Goal: Task Accomplishment & Management: Use online tool/utility

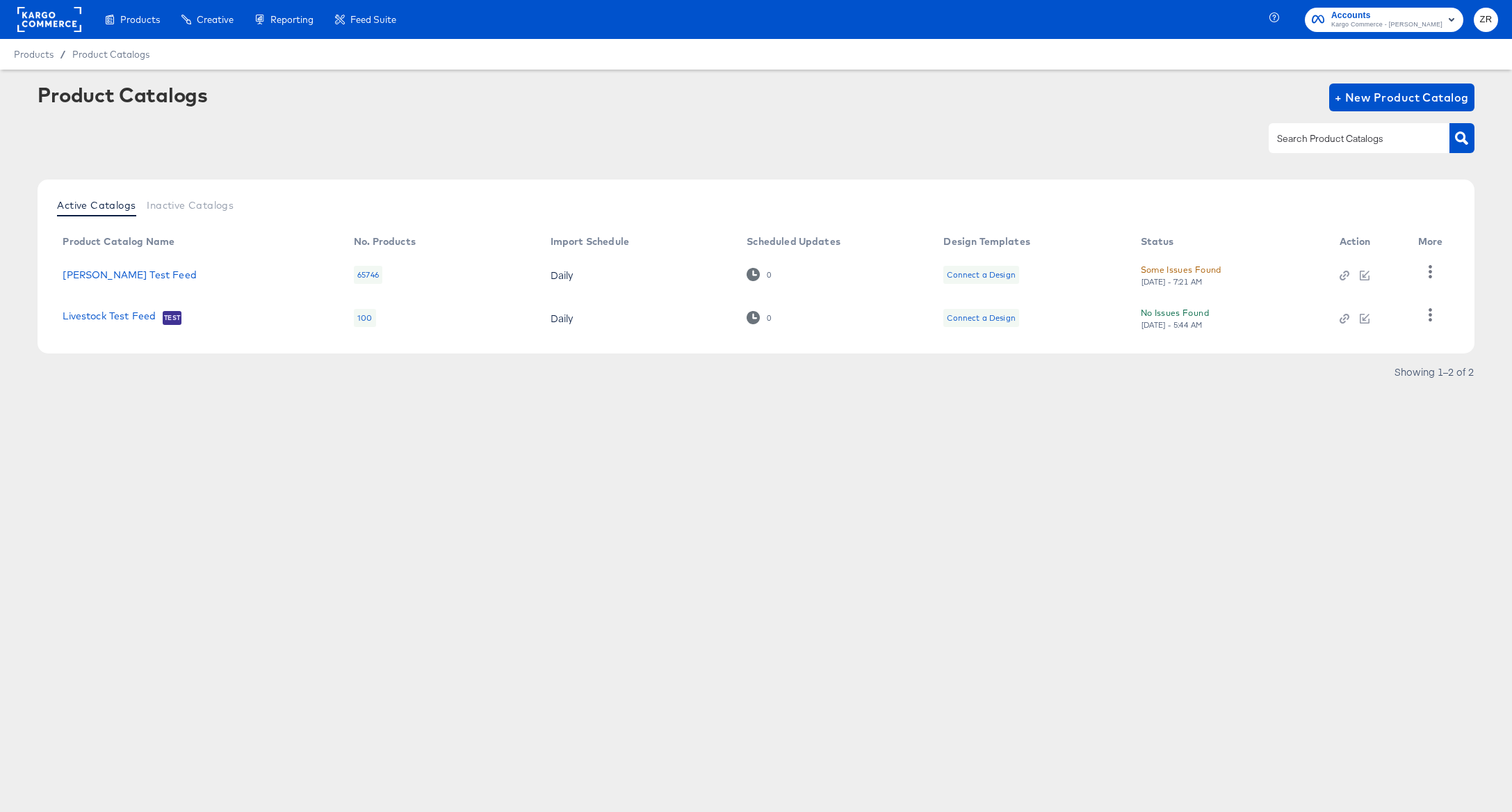
click at [52, 21] on rect at bounding box center [49, 19] width 64 height 25
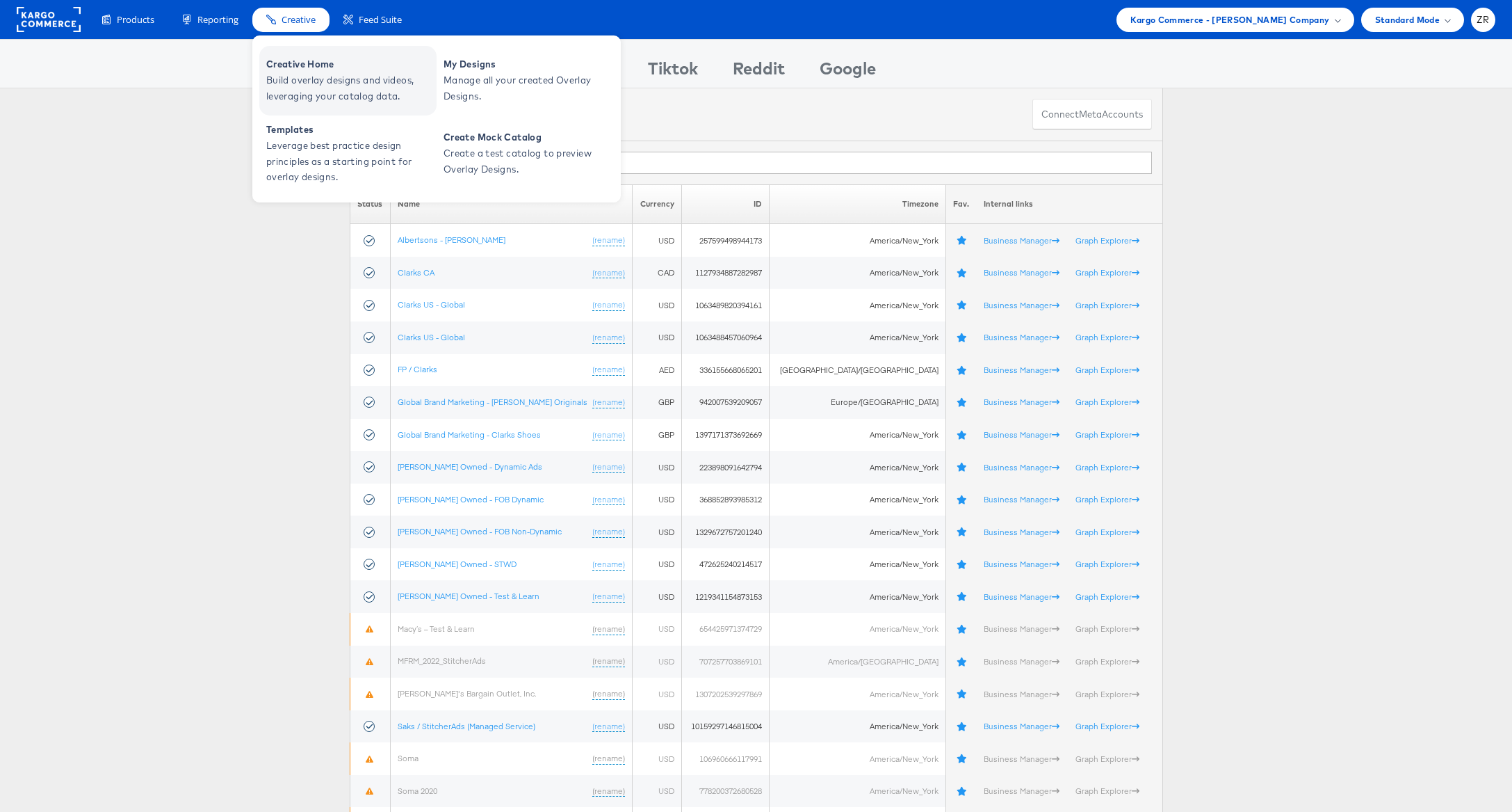
click at [305, 74] on span "Build overlay designs and videos, leveraging your catalog data." at bounding box center [350, 88] width 167 height 32
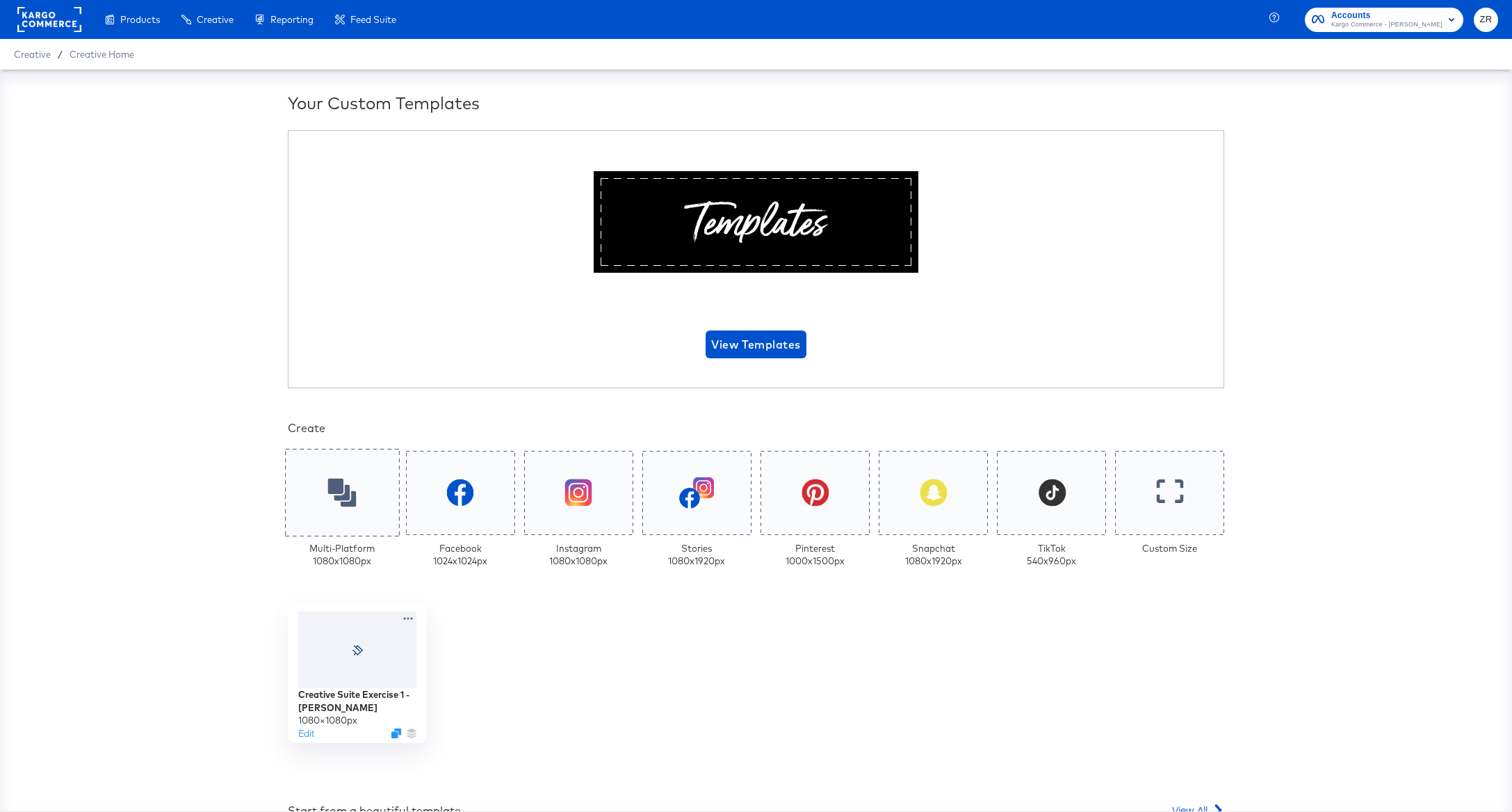
click at [342, 502] on icon at bounding box center [343, 493] width 28 height 28
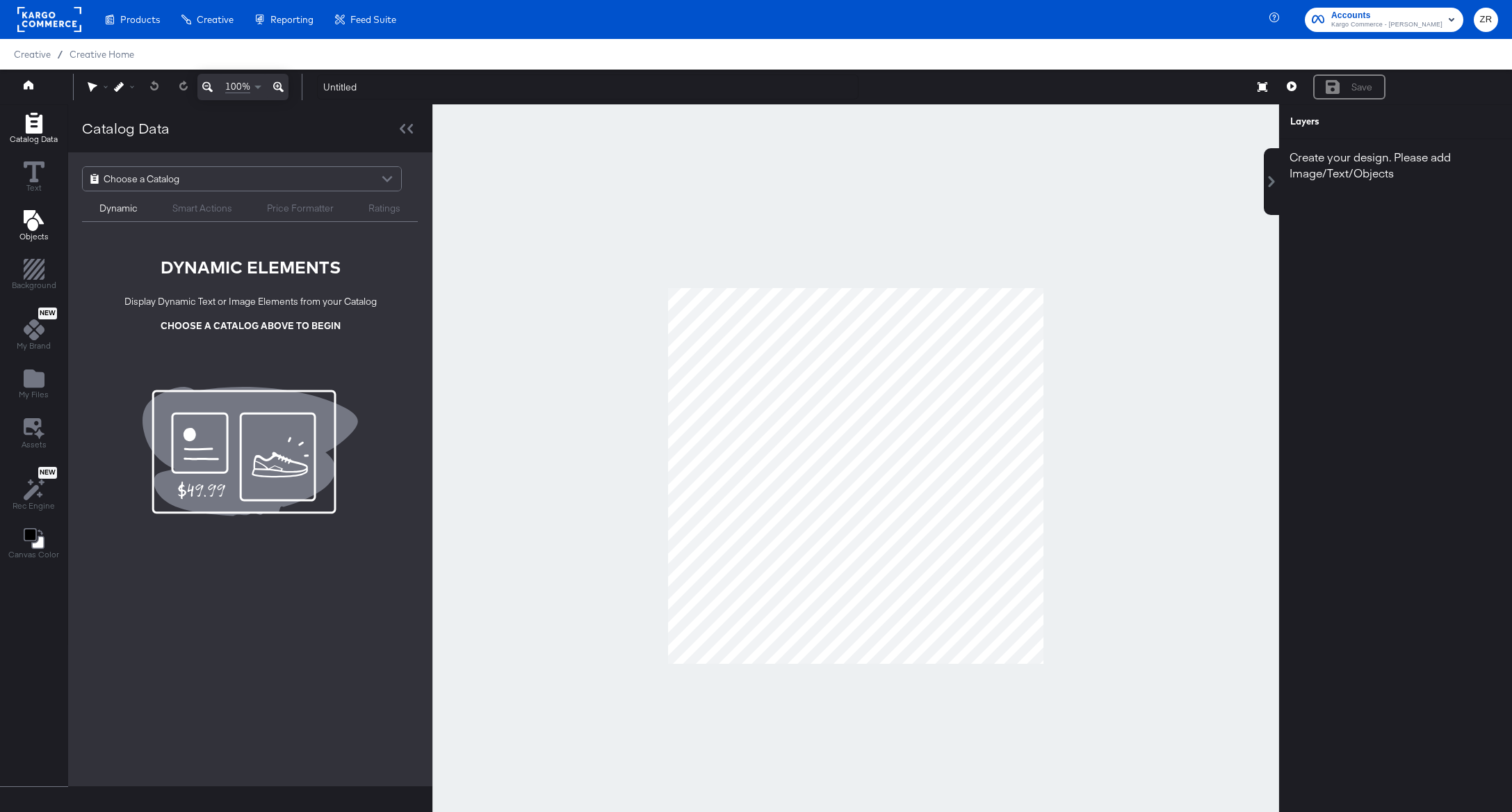
click at [28, 224] on icon "Add Text" at bounding box center [33, 221] width 20 height 21
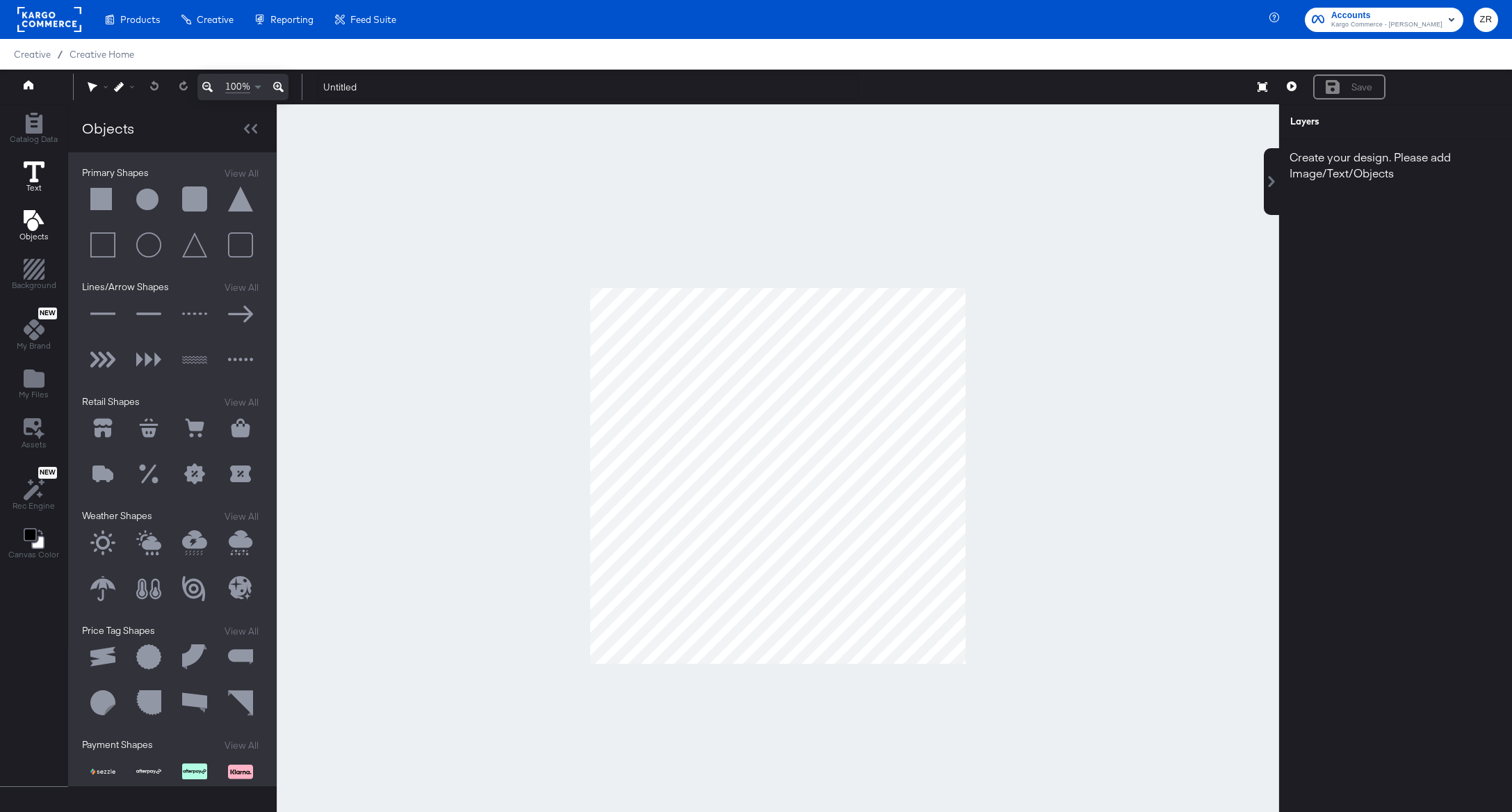
click at [33, 171] on icon at bounding box center [34, 172] width 21 height 21
click at [33, 119] on icon "Add Rectangle" at bounding box center [33, 124] width 17 height 21
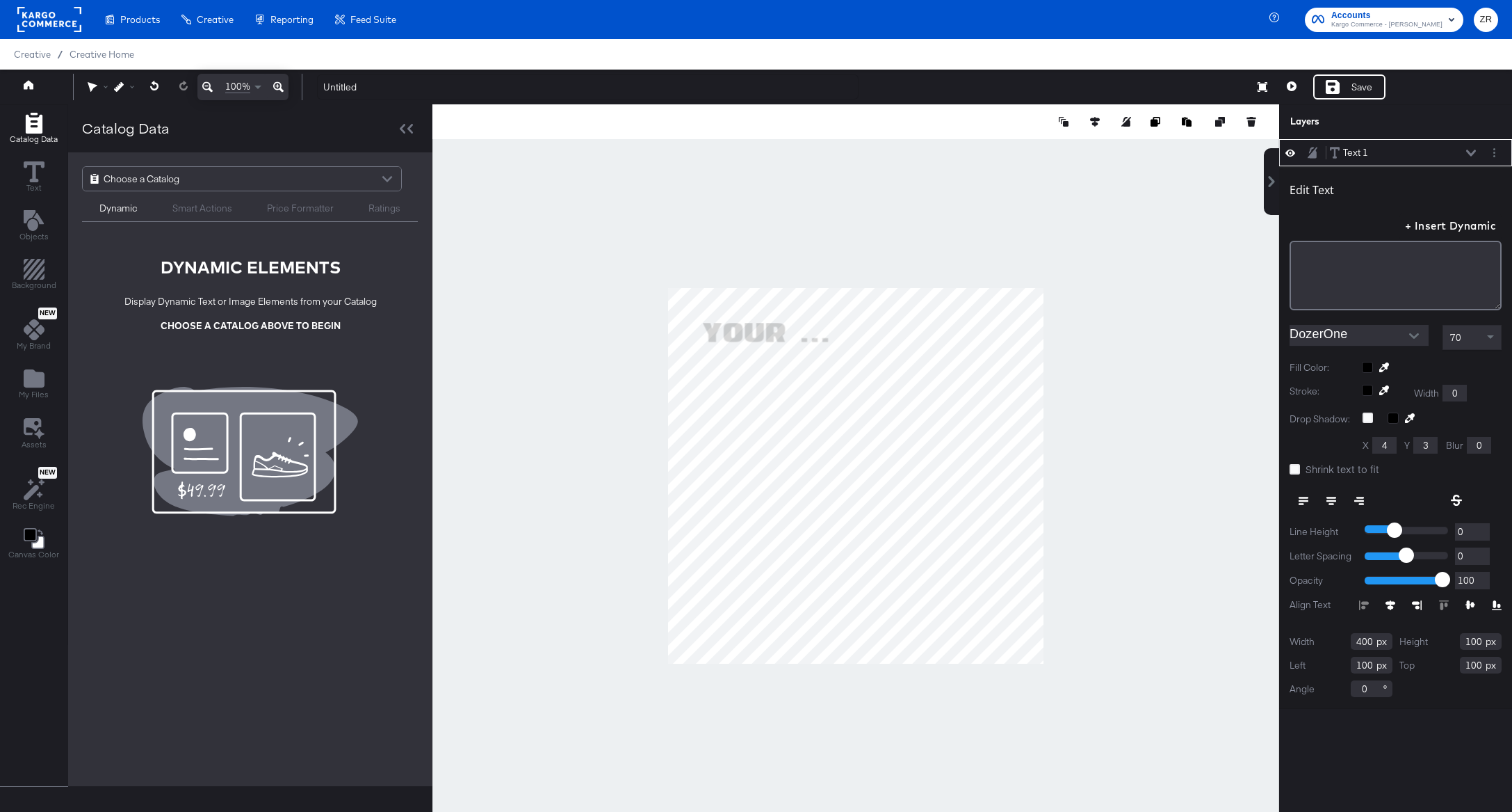
click at [315, 174] on div "Choose a Catalog" at bounding box center [242, 178] width 319 height 24
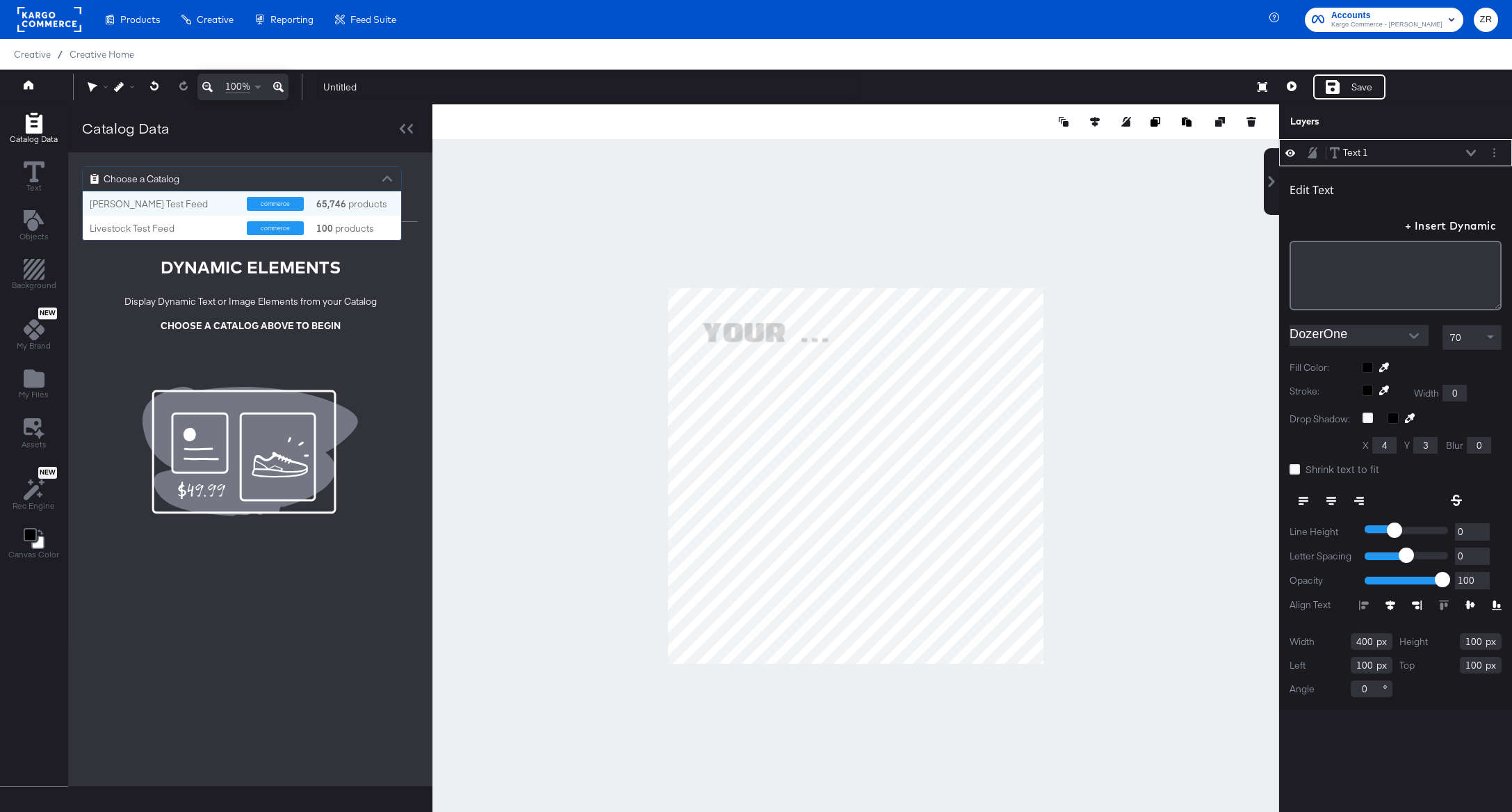
scroll to position [48, 317]
click at [214, 211] on div "Tilly's Test Feed commerce 65,746 products" at bounding box center [242, 204] width 318 height 25
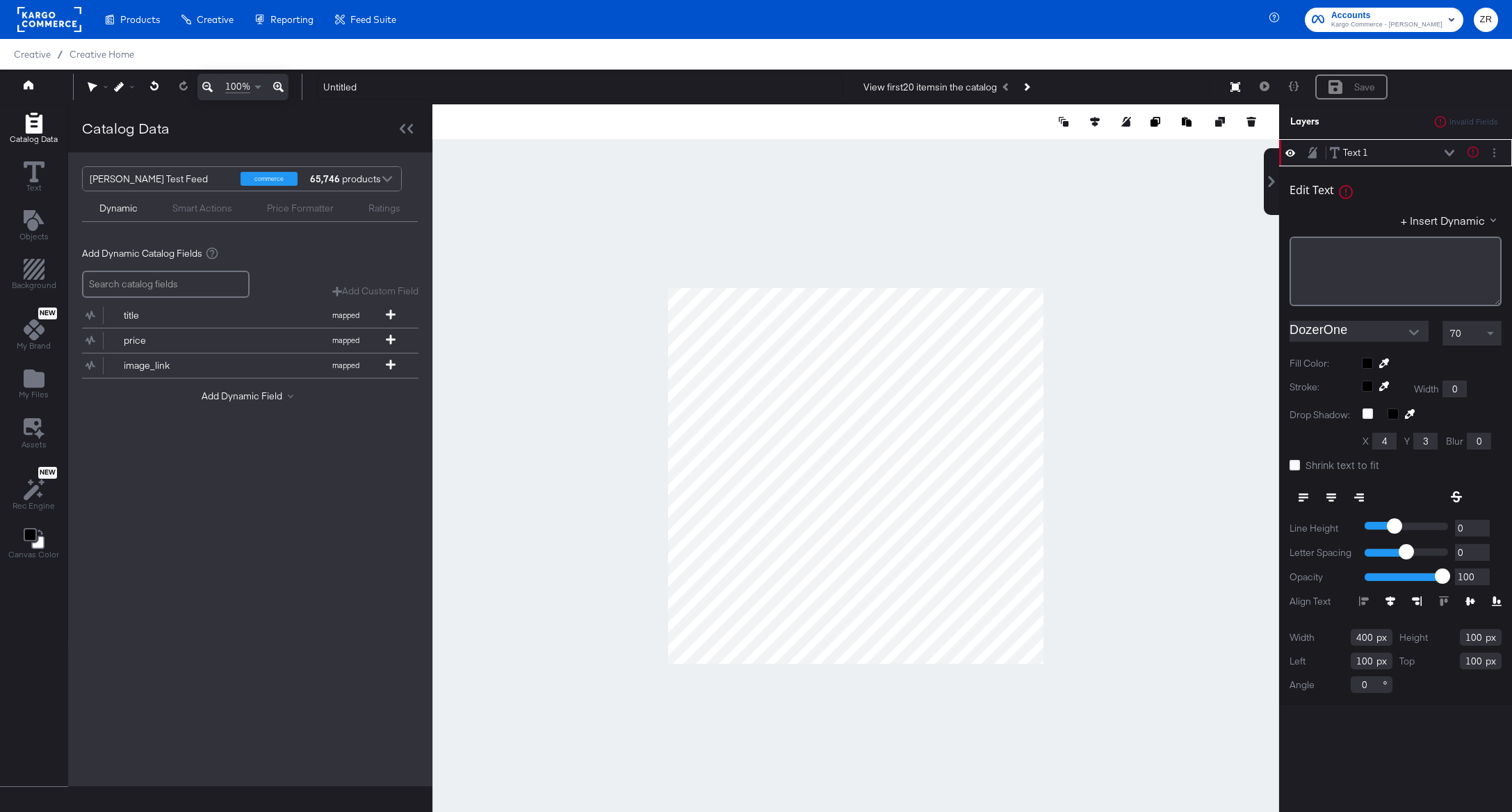
click at [381, 212] on div "Ratings" at bounding box center [384, 208] width 32 height 13
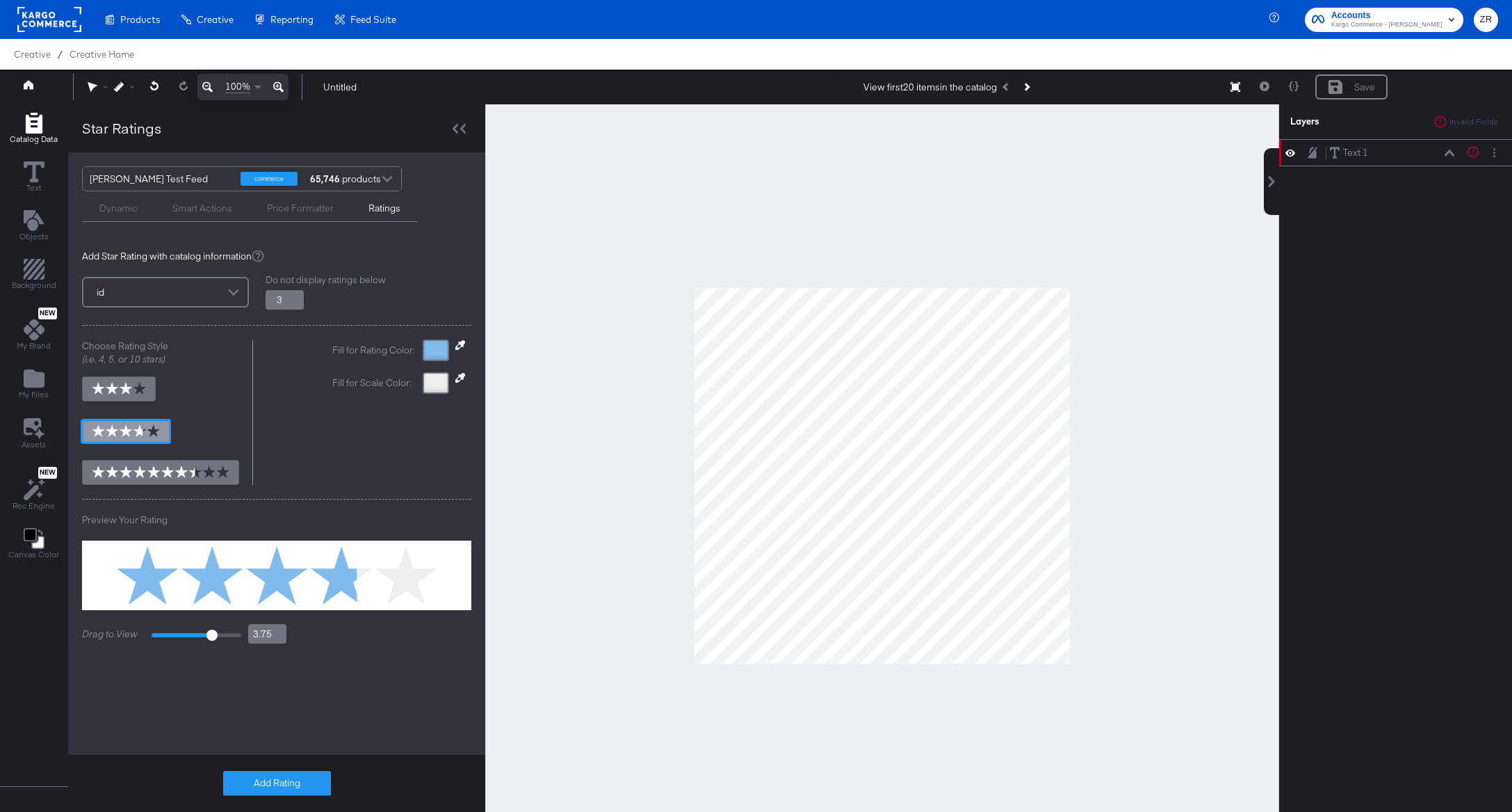
click at [133, 429] on img at bounding box center [125, 430] width 68 height 12
type input "3.8"
click at [144, 387] on img at bounding box center [118, 388] width 54 height 12
type input "2.4"
type input "3"
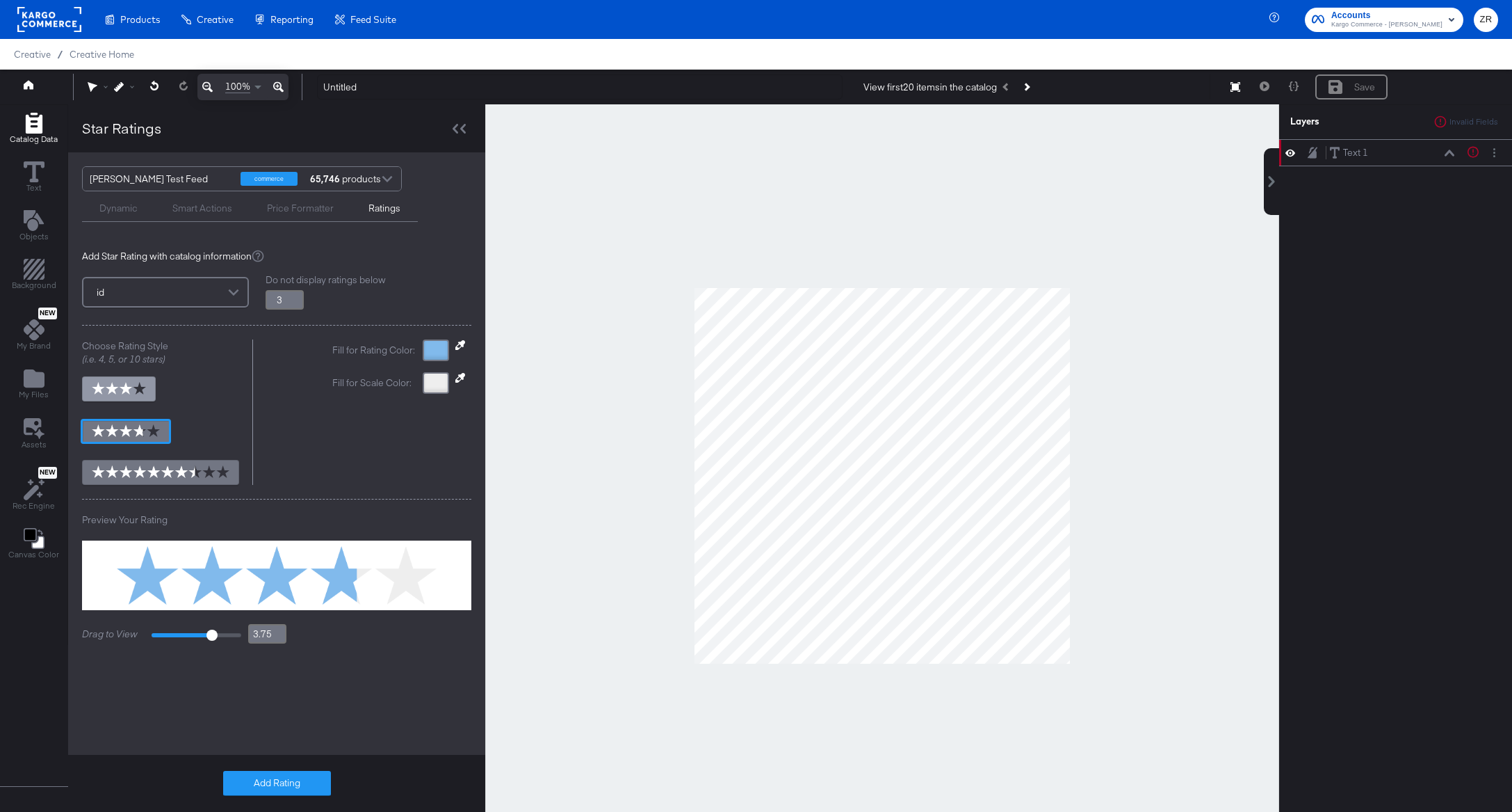
type input "3"
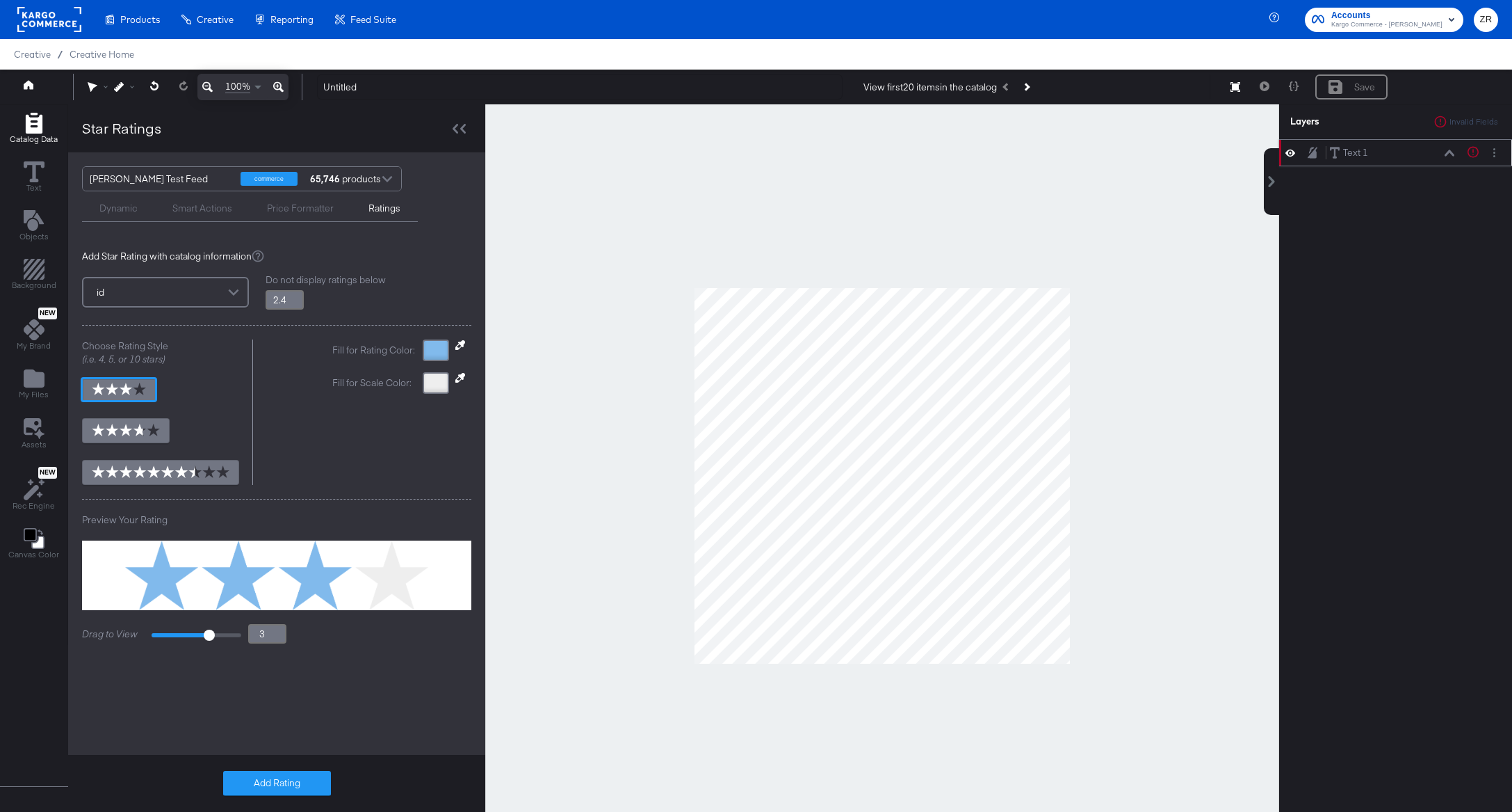
click at [1296, 157] on button at bounding box center [1290, 152] width 11 height 13
click at [1292, 156] on icon at bounding box center [1290, 153] width 10 height 9
click at [268, 780] on button "Add Rating" at bounding box center [277, 783] width 108 height 25
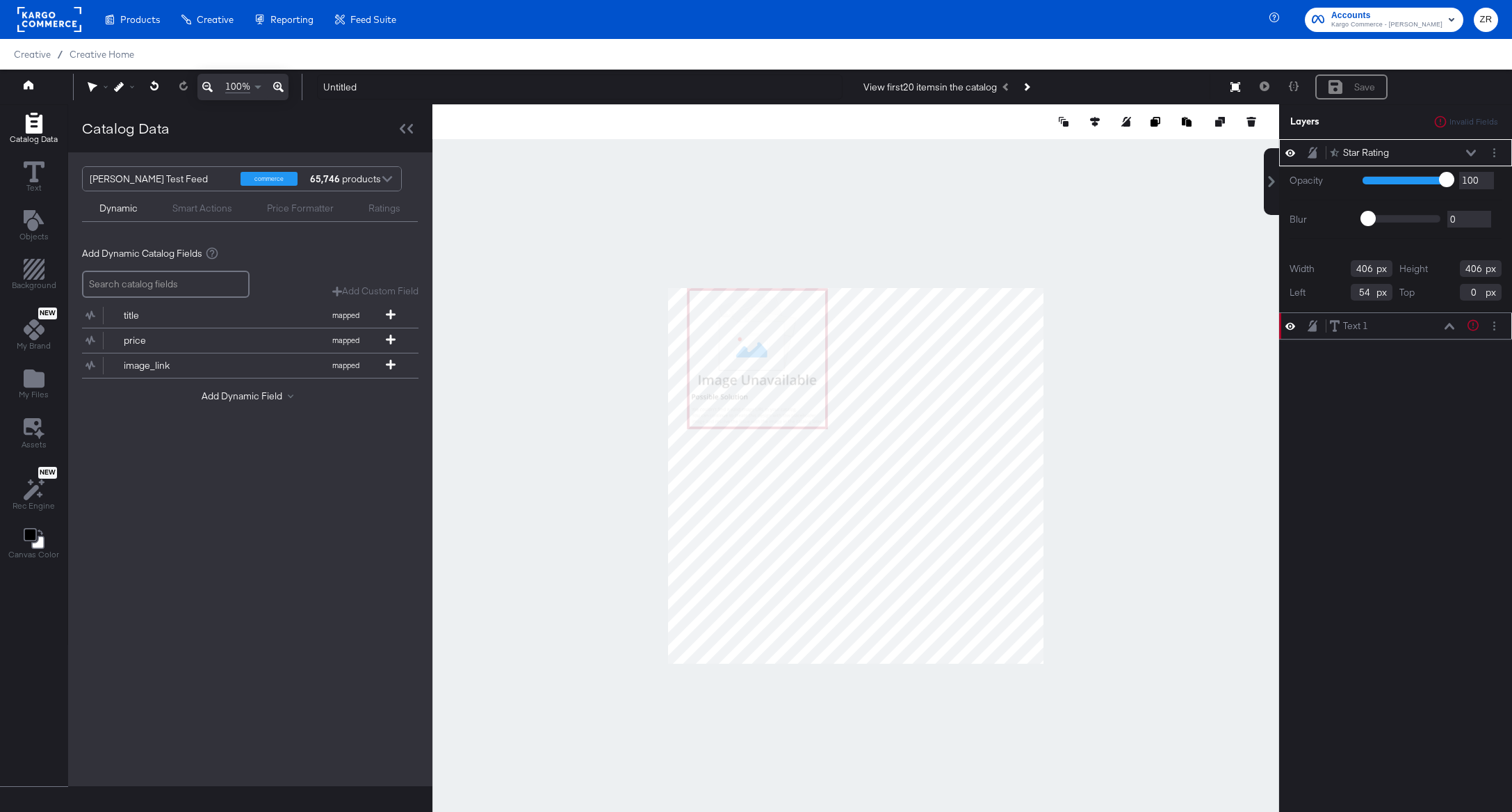
type input "254"
type input "44"
type input "296"
type input "168"
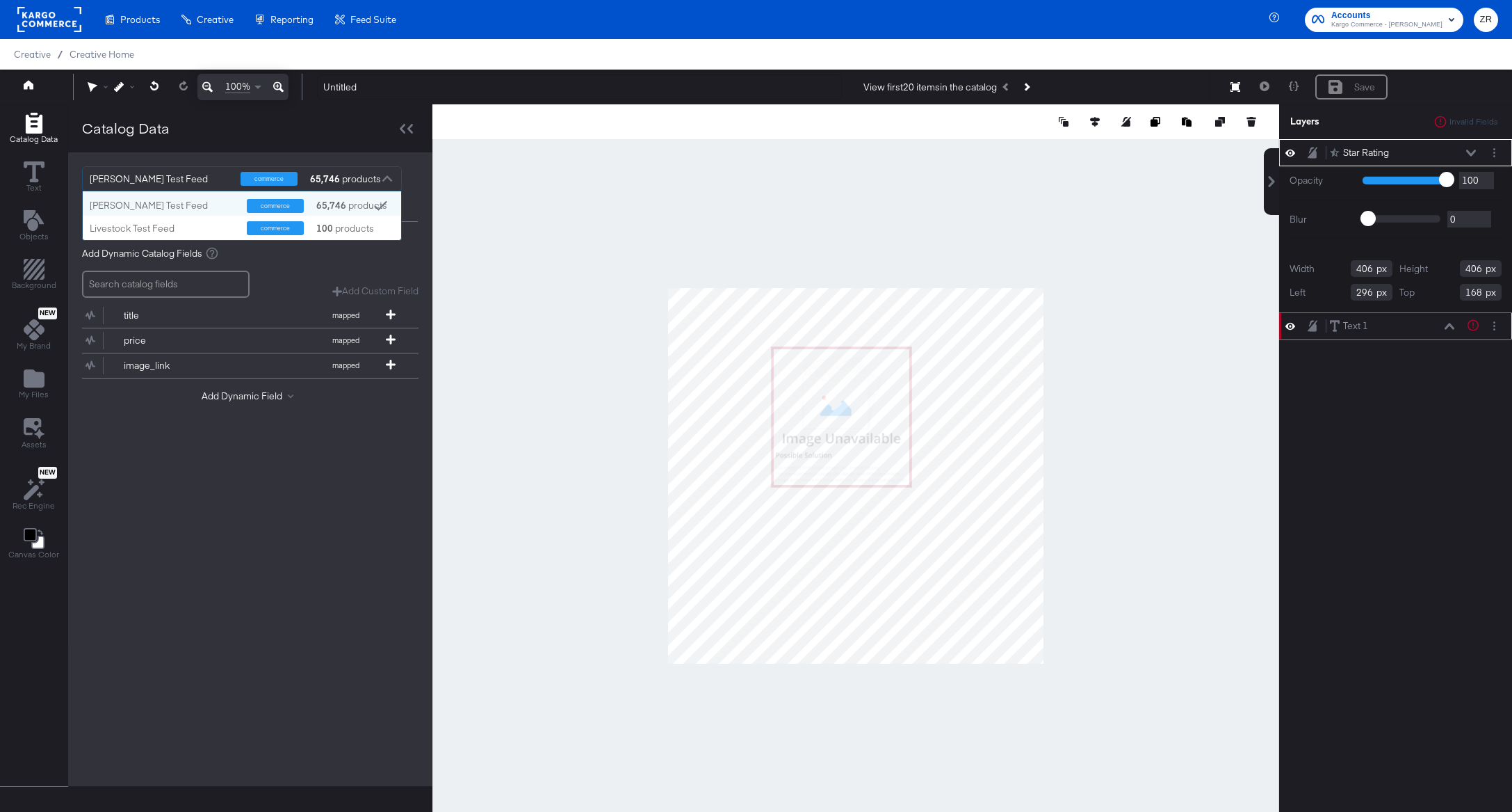
click at [382, 178] on div at bounding box center [388, 181] width 21 height 25
click at [308, 228] on div "commerce 100 products" at bounding box center [321, 228] width 147 height 14
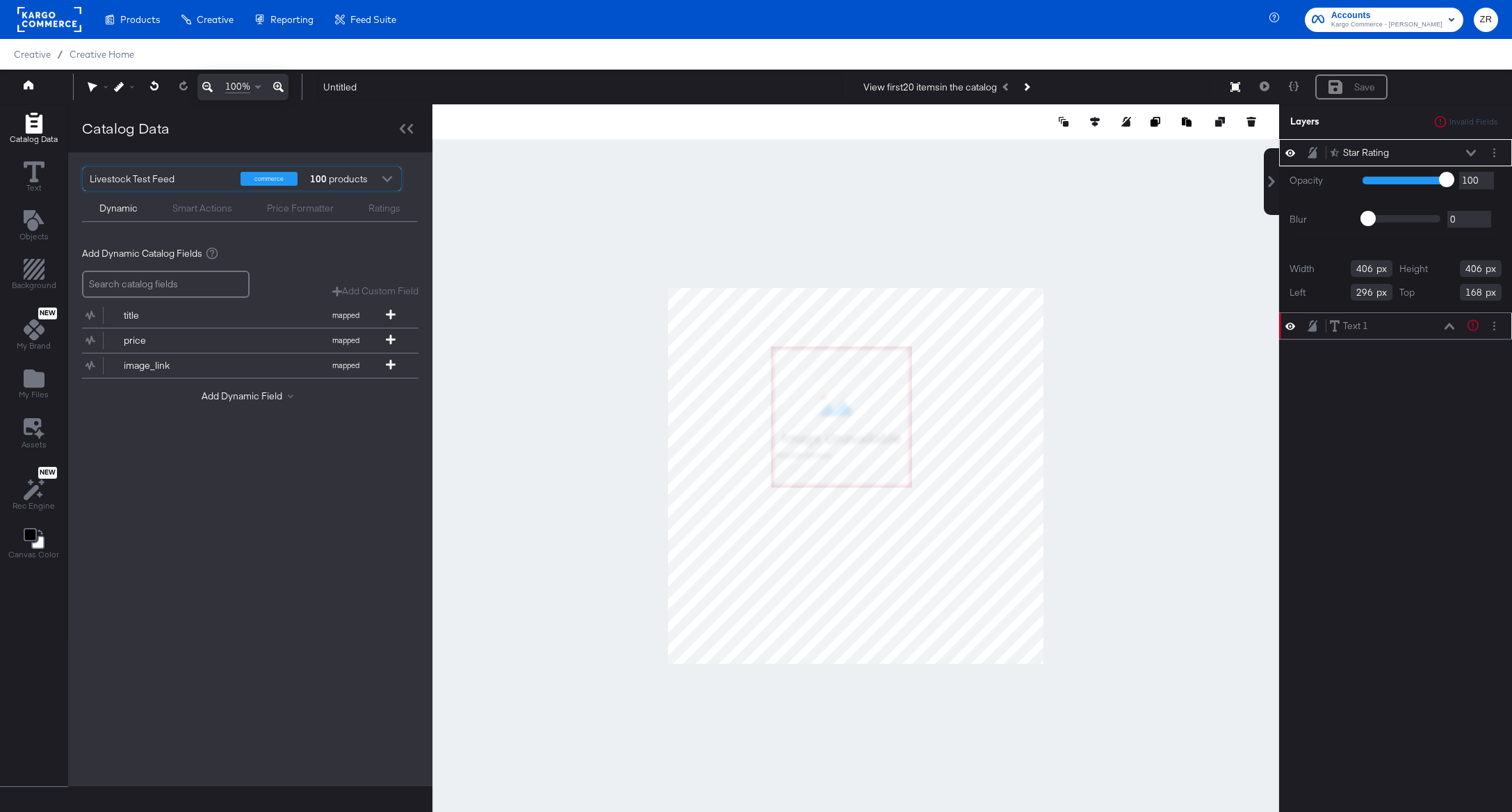
click at [377, 214] on div "Ratings" at bounding box center [384, 208] width 32 height 13
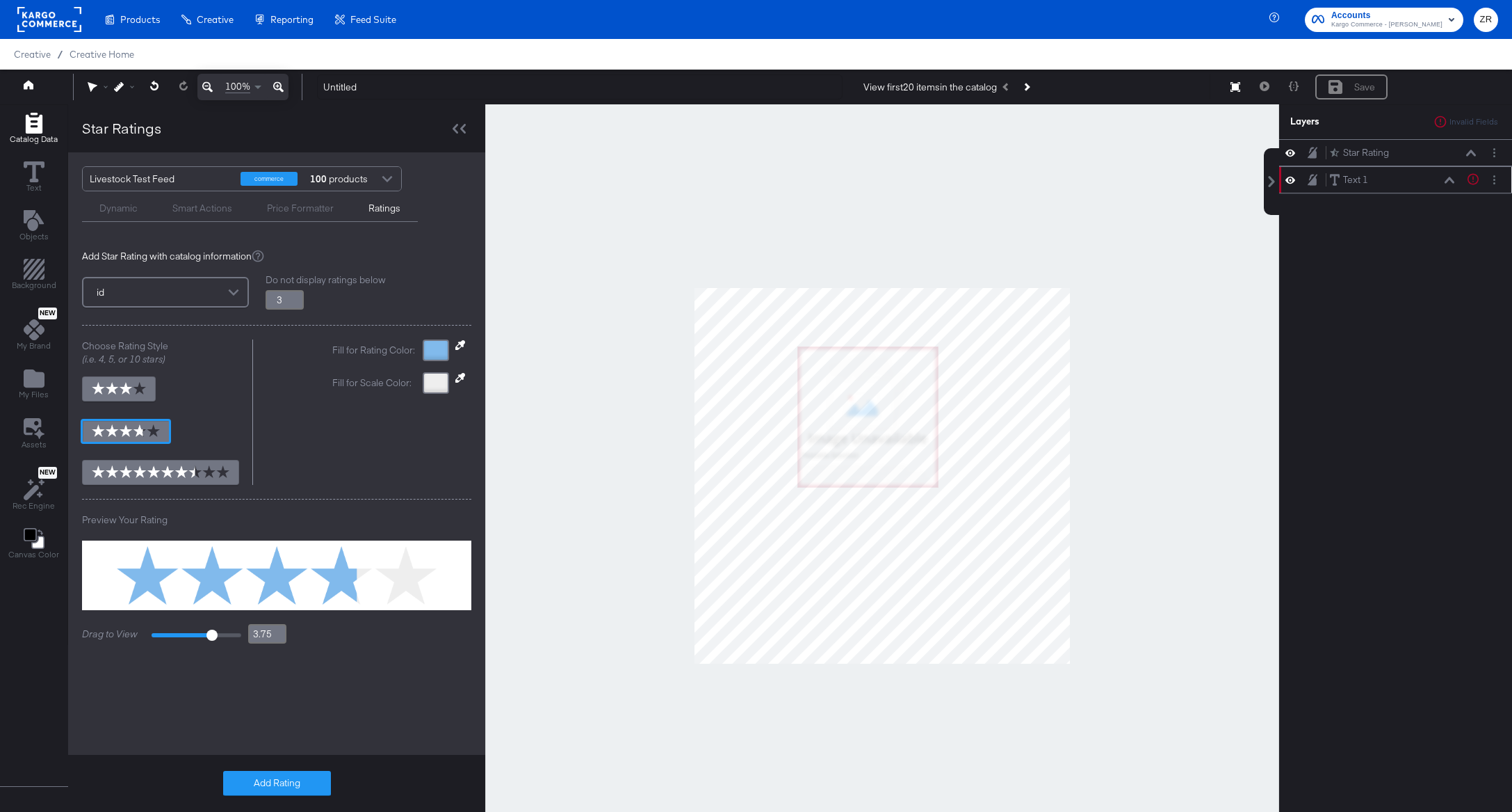
type input "3.8"
click at [1451, 12] on rect "button" at bounding box center [1452, 19] width 17 height 17
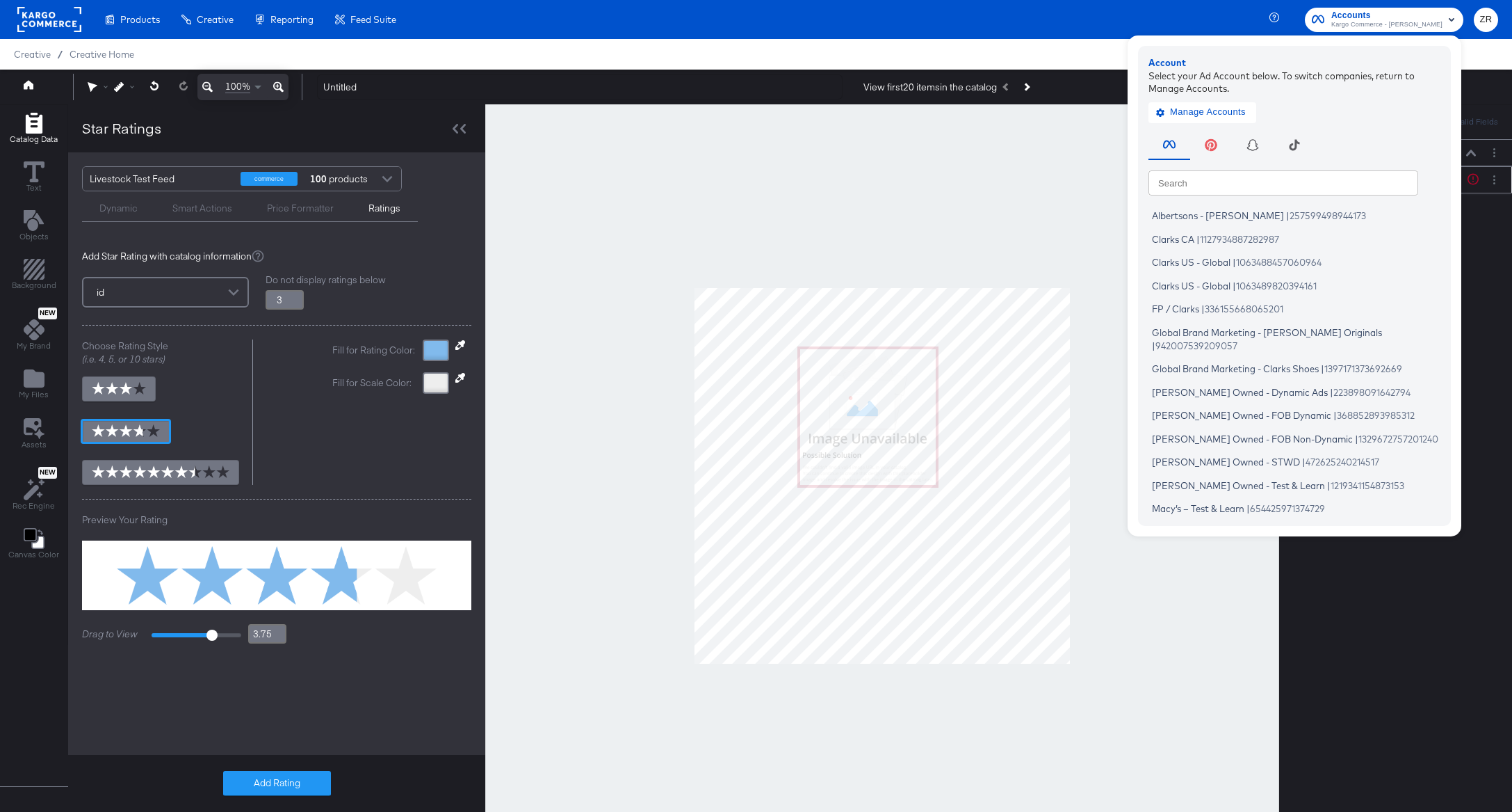
click at [931, 42] on div "Creative / Creative Home" at bounding box center [756, 54] width 1512 height 31
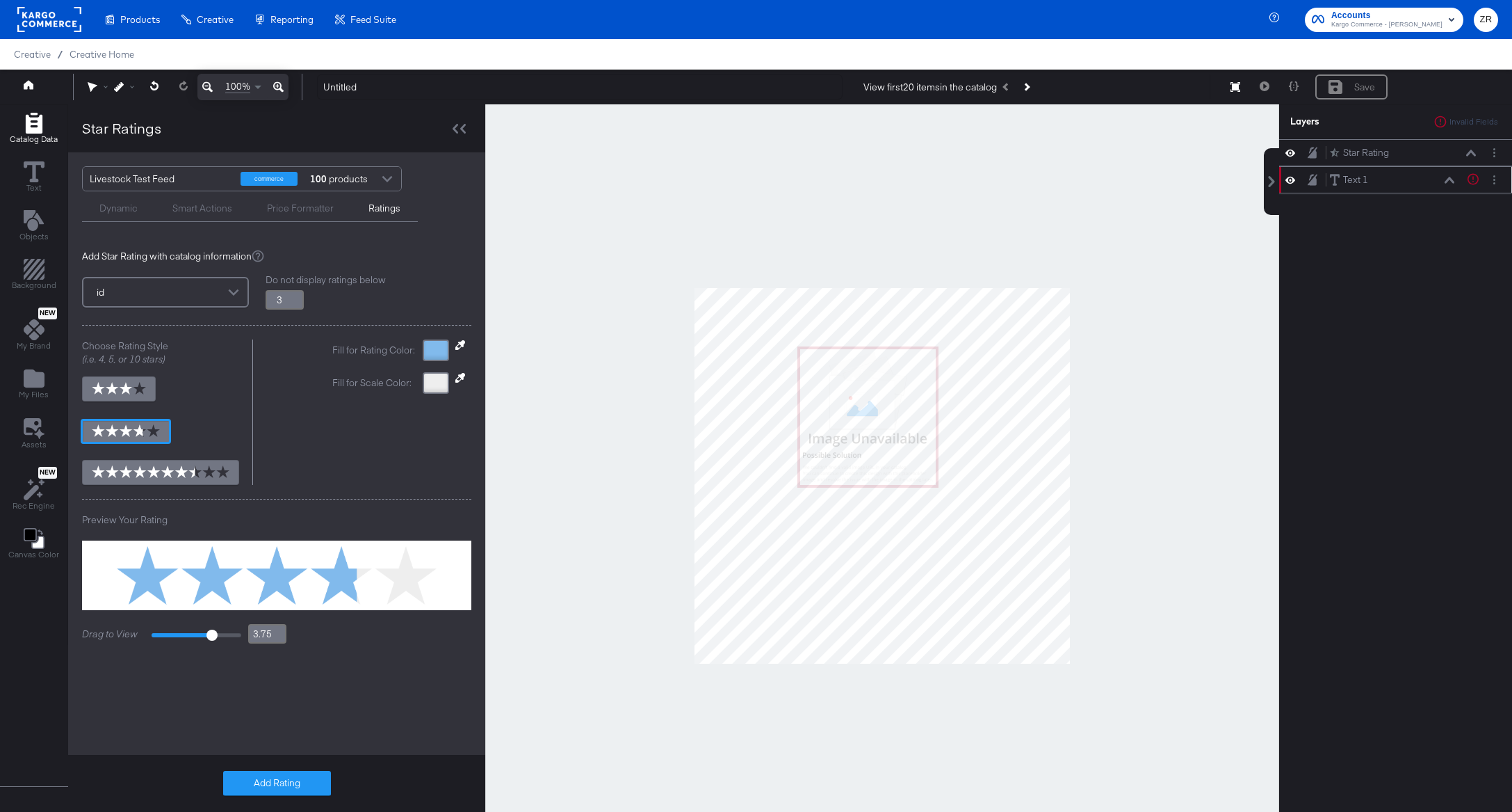
click at [67, 25] on rect at bounding box center [49, 19] width 64 height 25
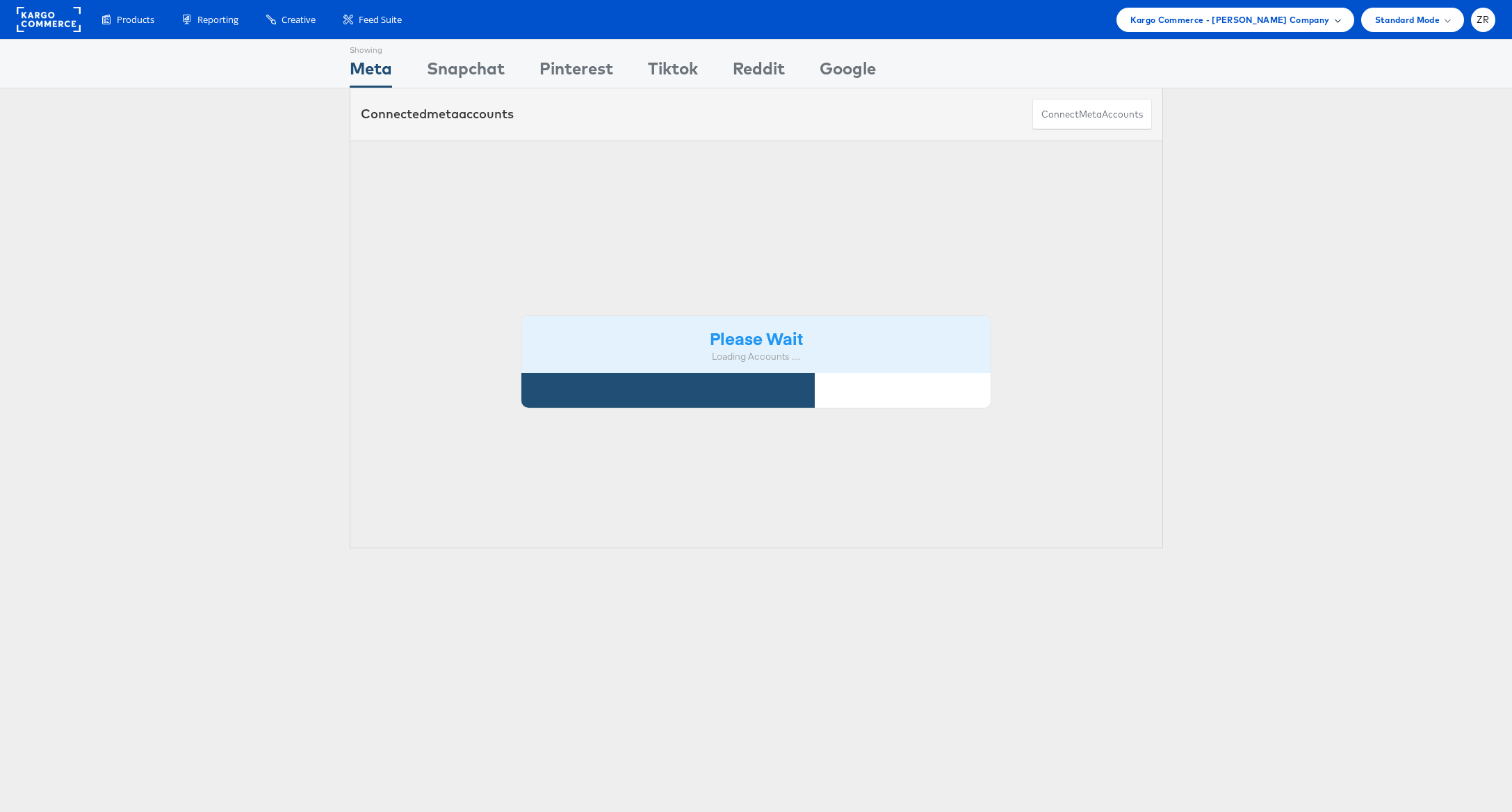
click at [1284, 25] on span "Kargo Commerce - [PERSON_NAME] Company" at bounding box center [1230, 19] width 200 height 15
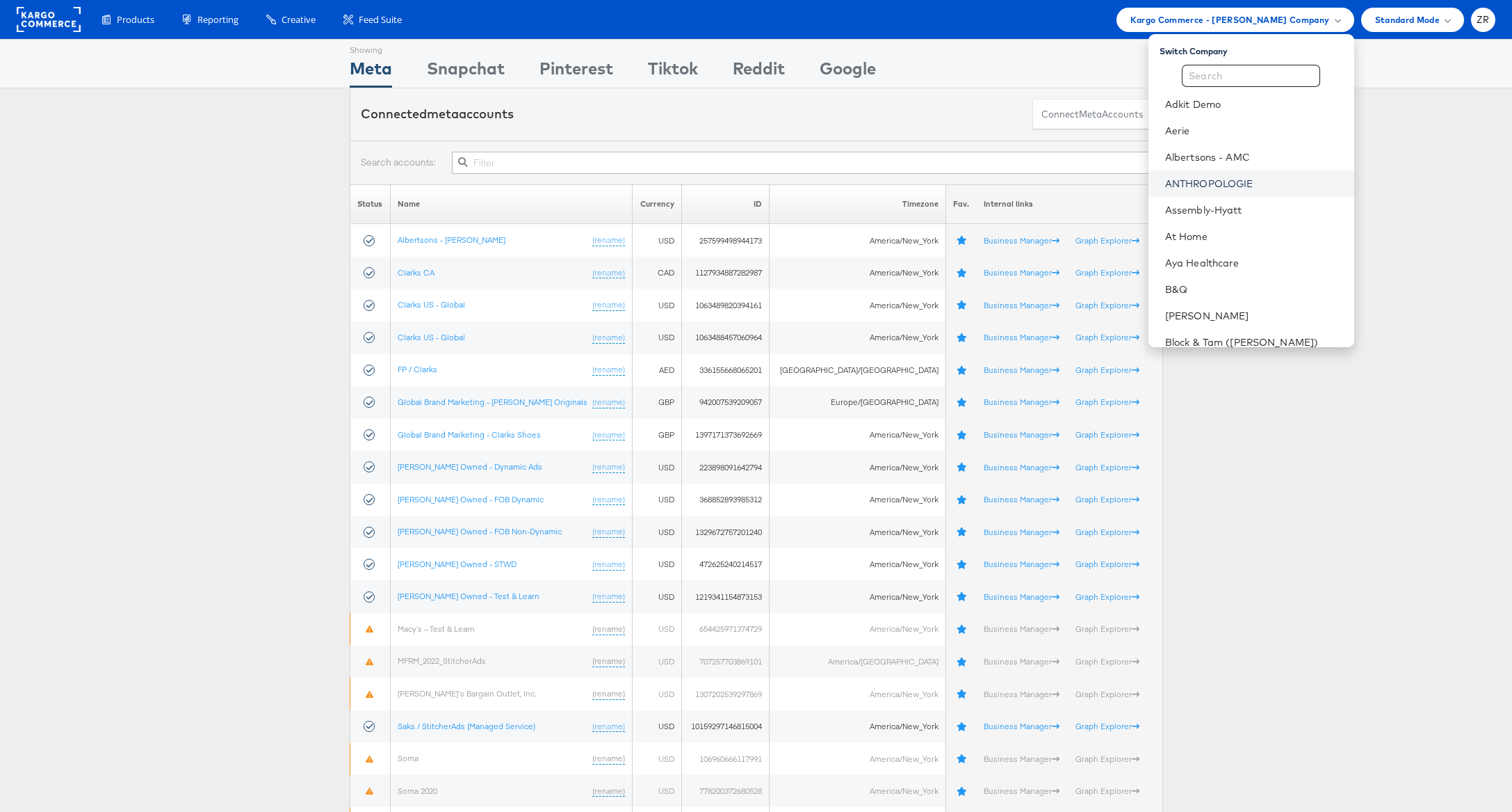
click at [1266, 185] on link "ANTHROPOLOGIE" at bounding box center [1255, 184] width 178 height 14
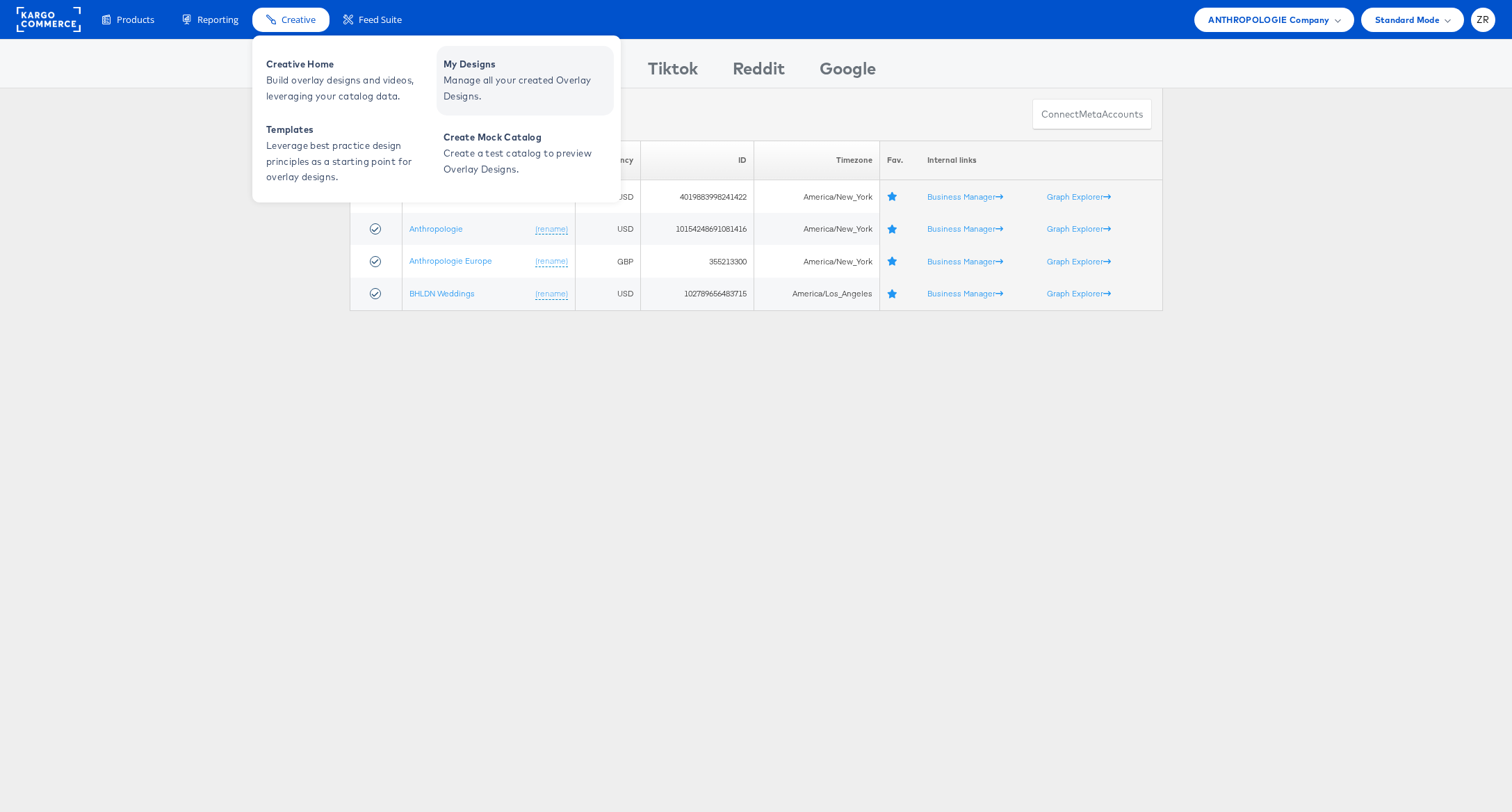
click at [485, 97] on span "Manage all your created Overlay Designs." at bounding box center [526, 88] width 167 height 32
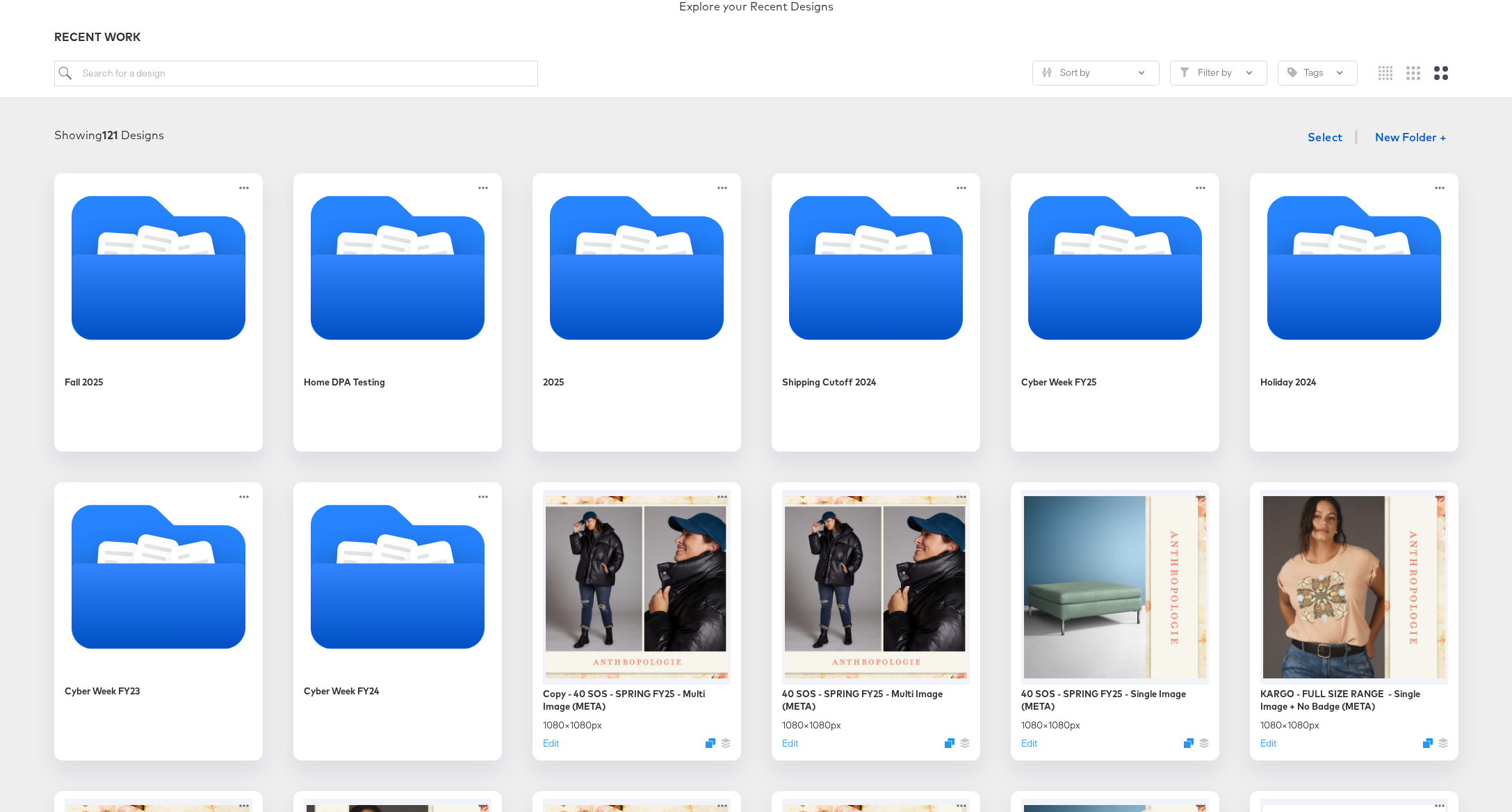
scroll to position [133, 0]
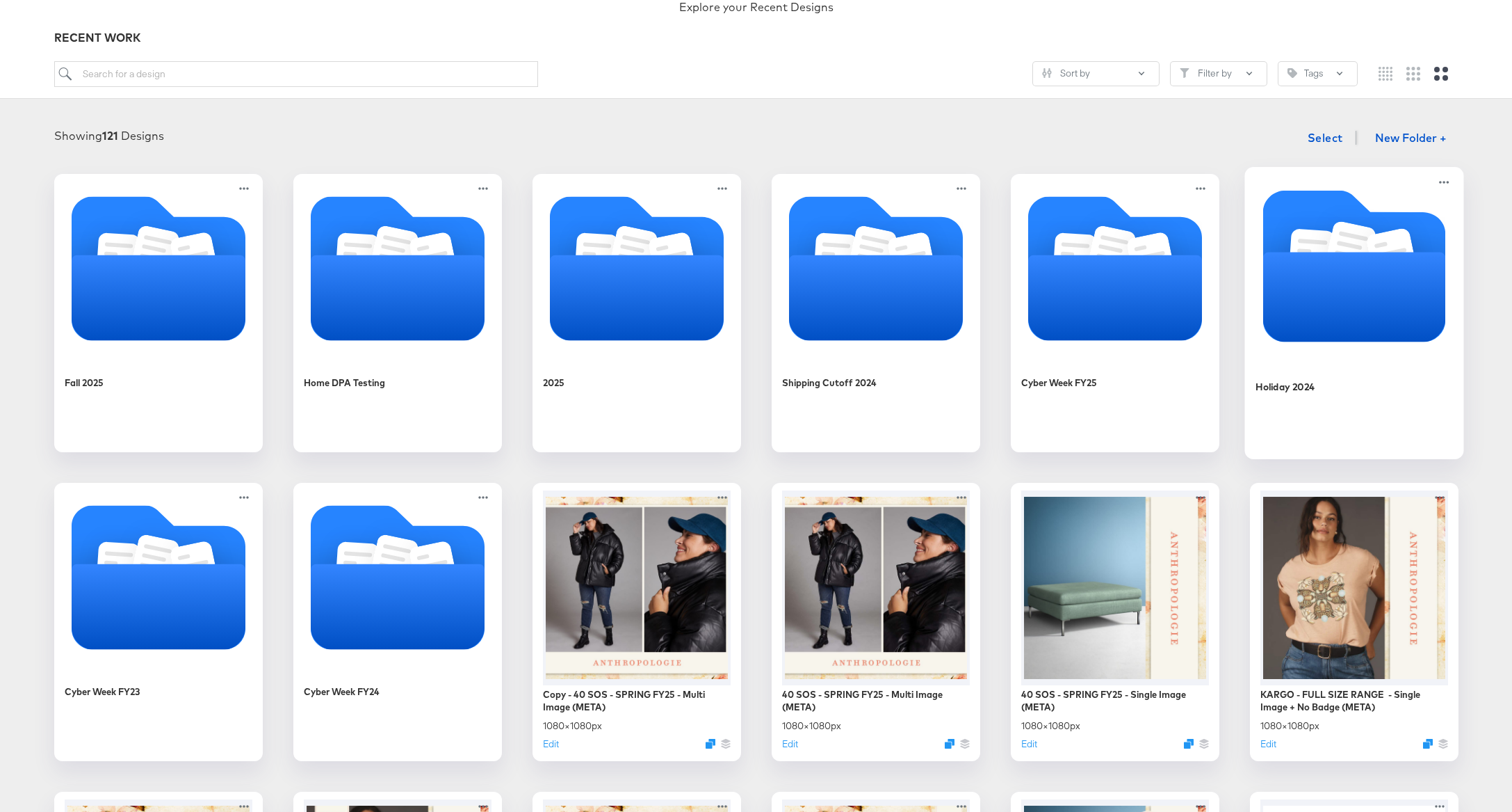
click at [1339, 277] on icon "Folder" at bounding box center [1354, 297] width 183 height 90
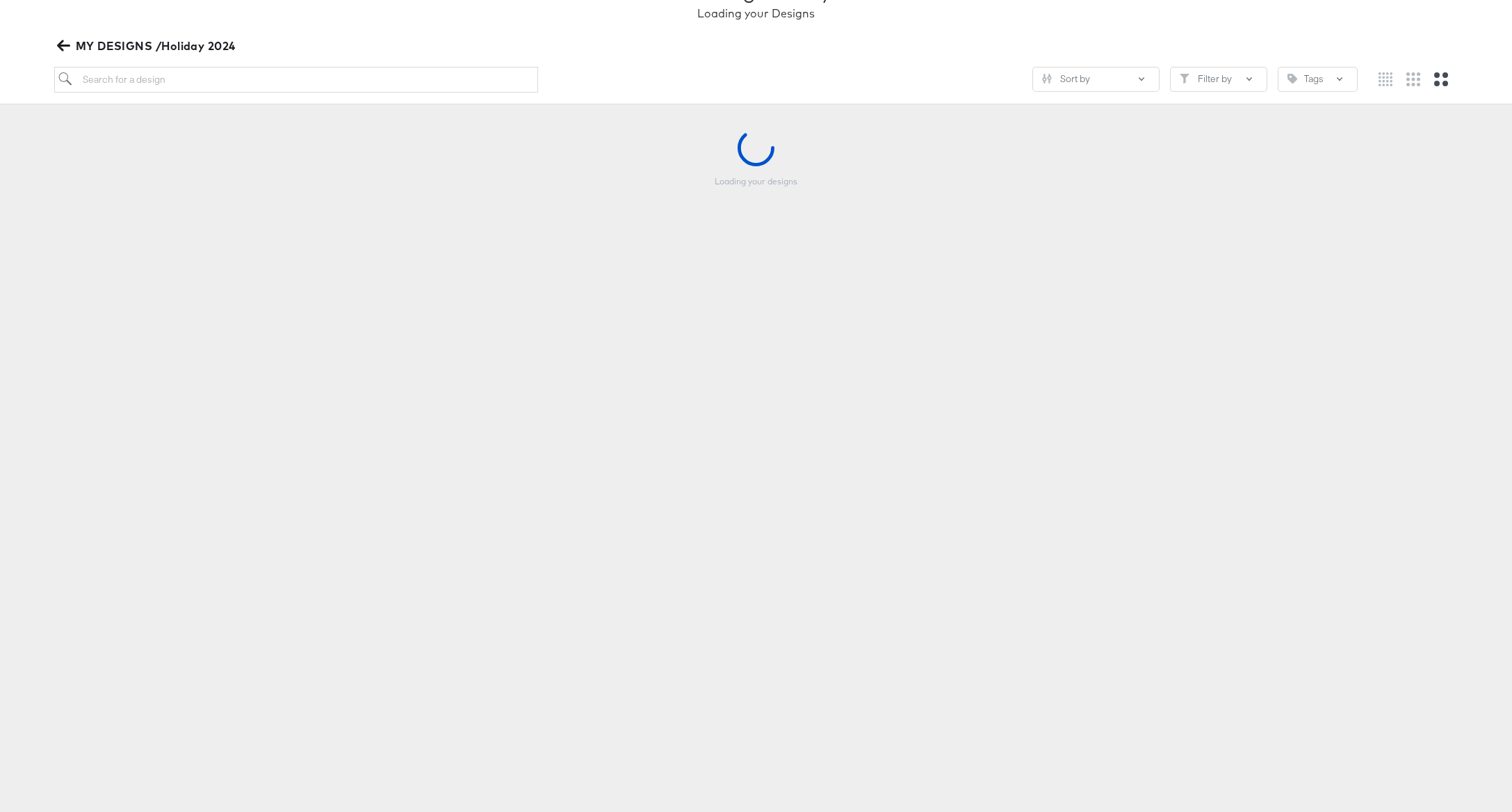
scroll to position [133, 0]
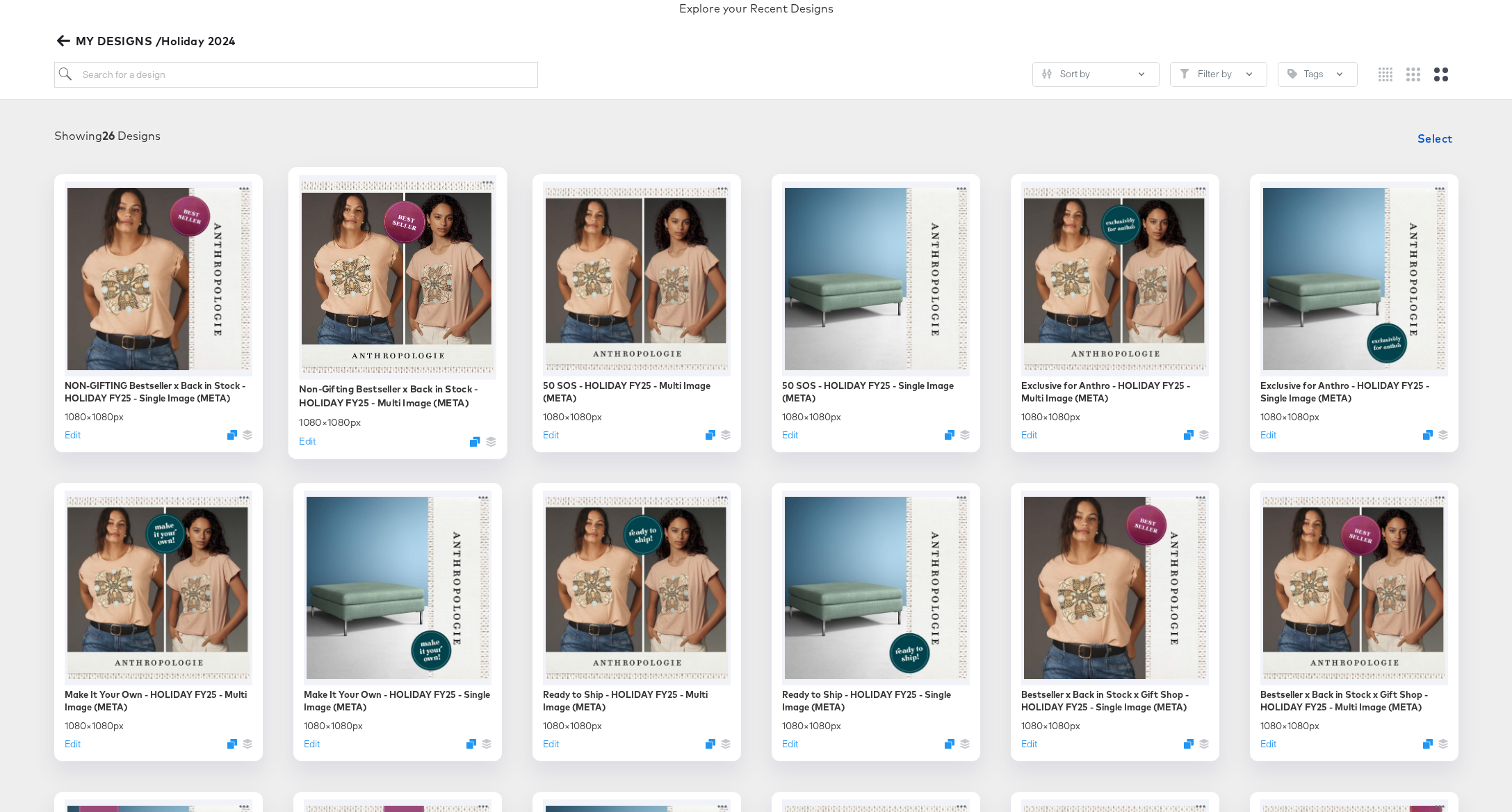
click at [384, 328] on div at bounding box center [398, 277] width 198 height 204
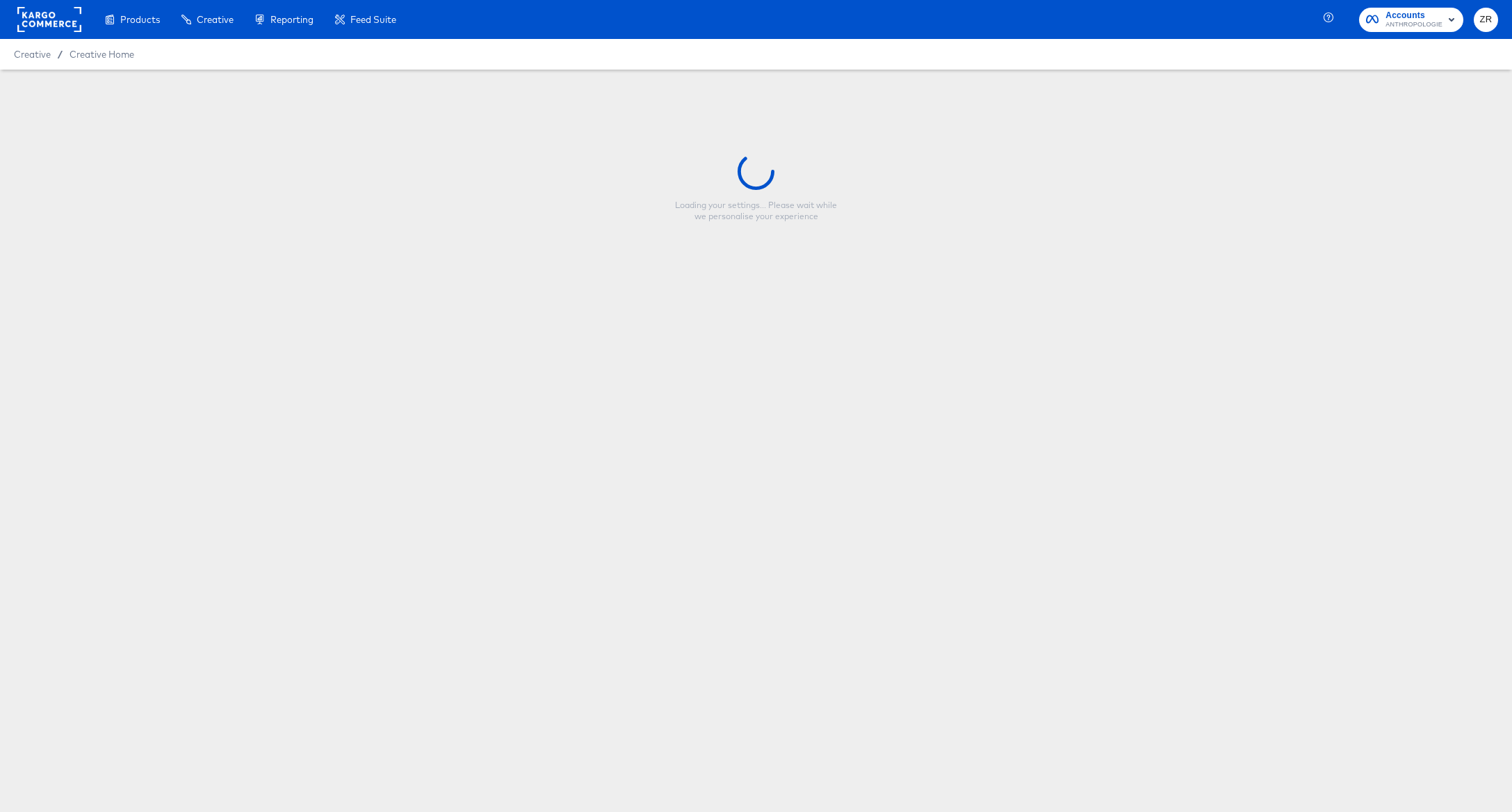
type input "Non-Gifting Bestseller x Back in Stock - HOLIDAY FY25 - Multi Image (META)"
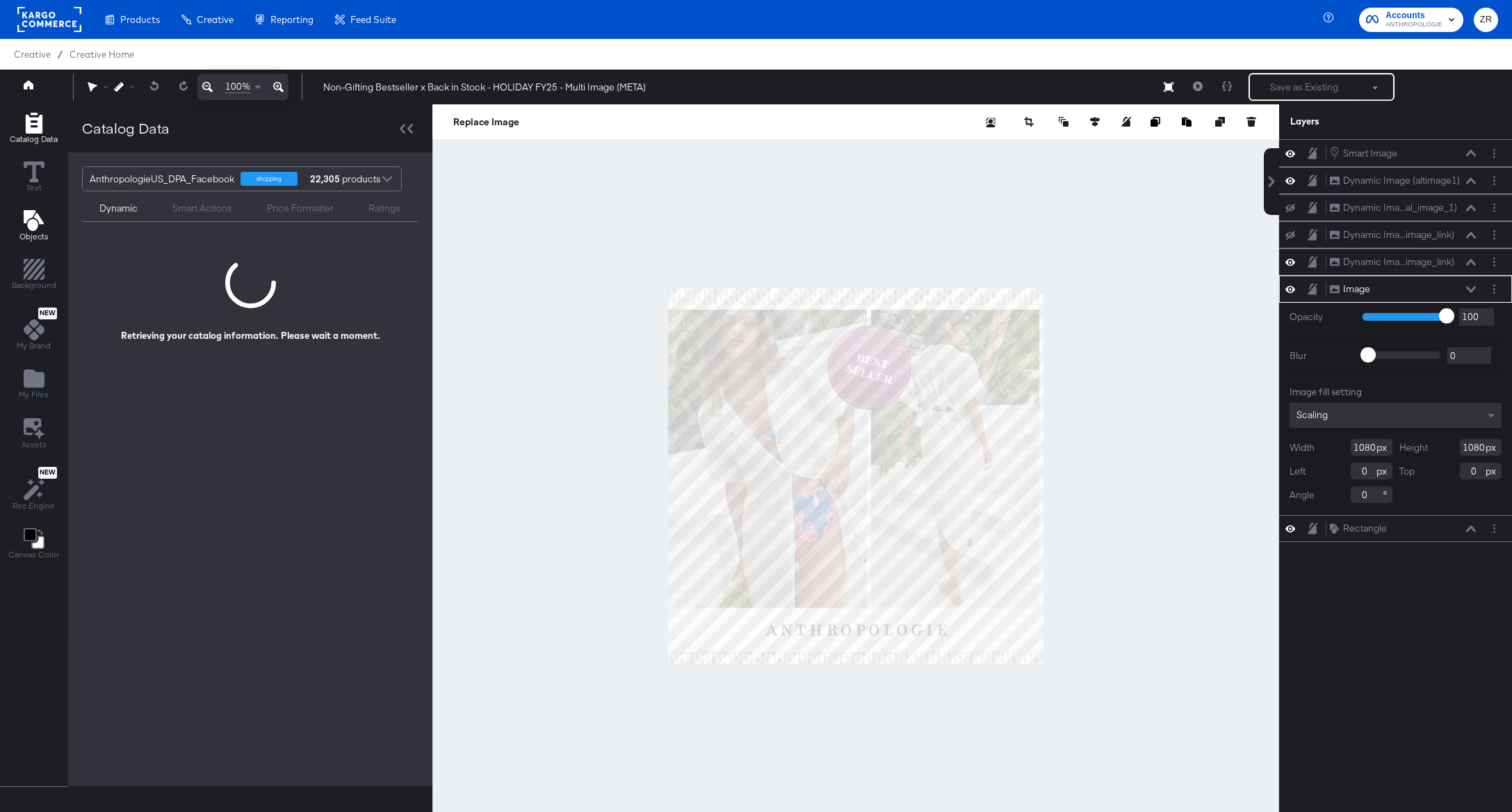
click at [30, 229] on icon "Add Text" at bounding box center [33, 221] width 20 height 21
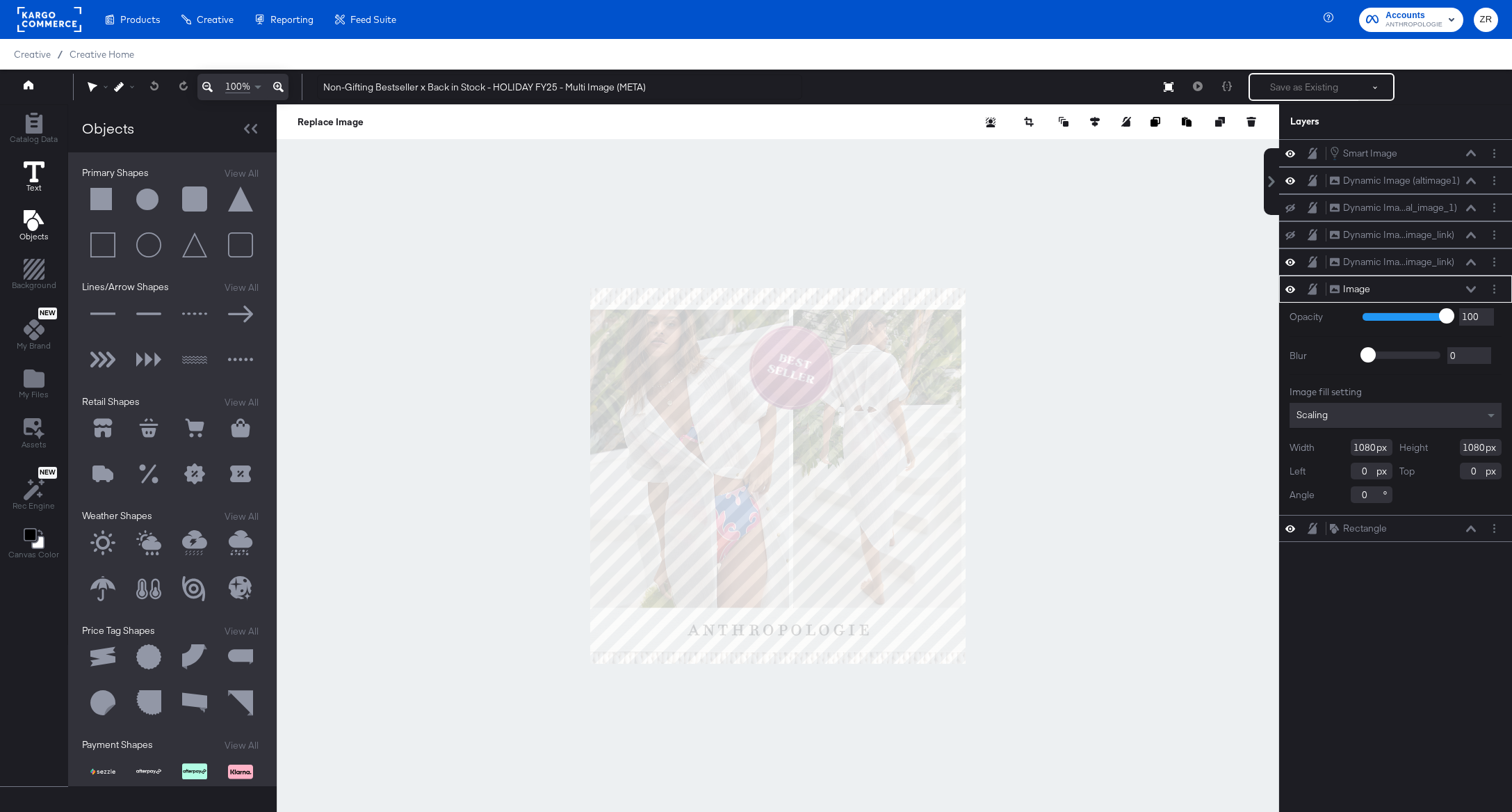
click at [33, 188] on span "Text" at bounding box center [34, 187] width 15 height 11
click at [44, 112] on button "Catalog Data" at bounding box center [34, 129] width 64 height 40
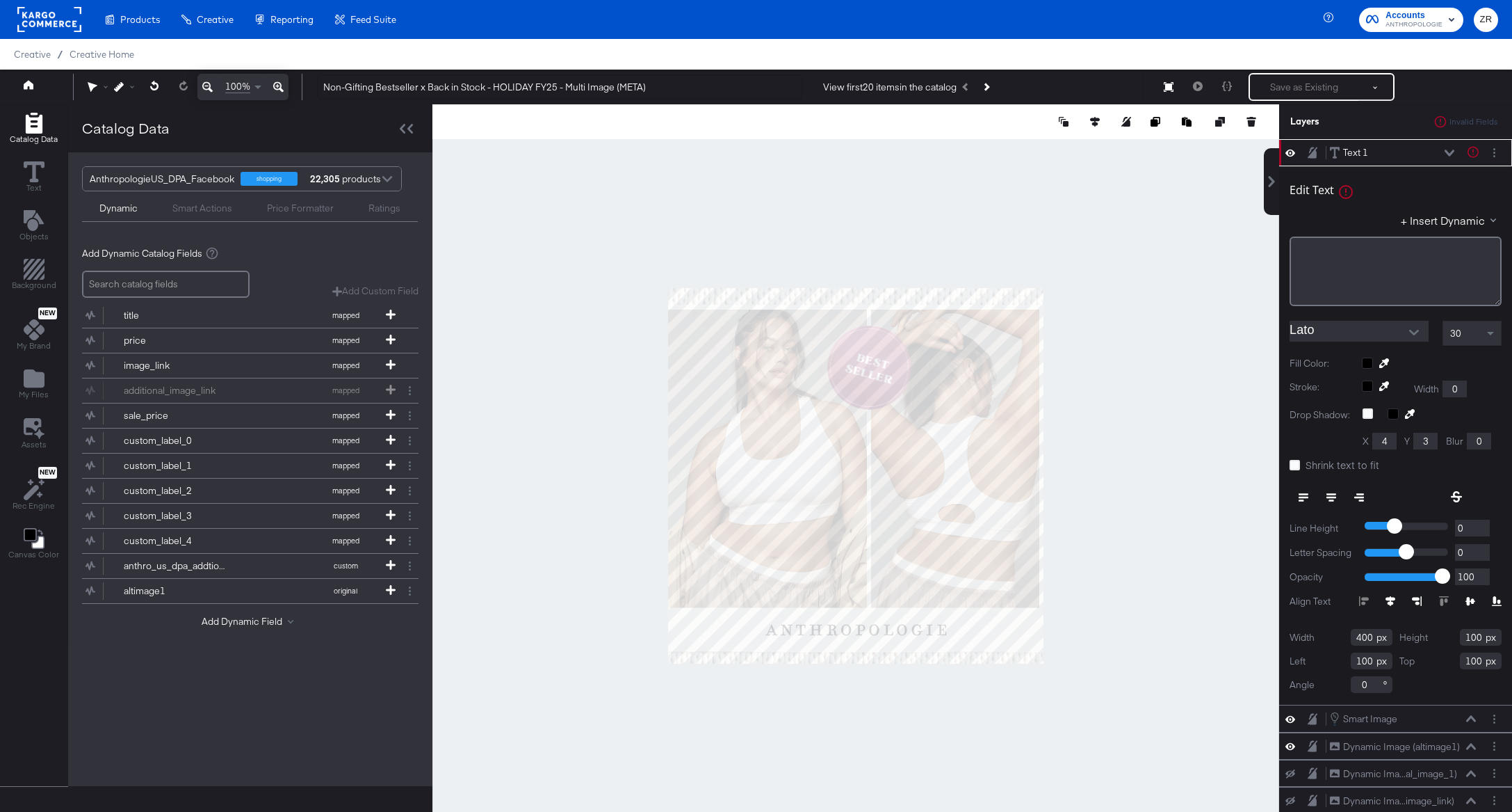
click at [382, 207] on div "Ratings" at bounding box center [384, 208] width 32 height 13
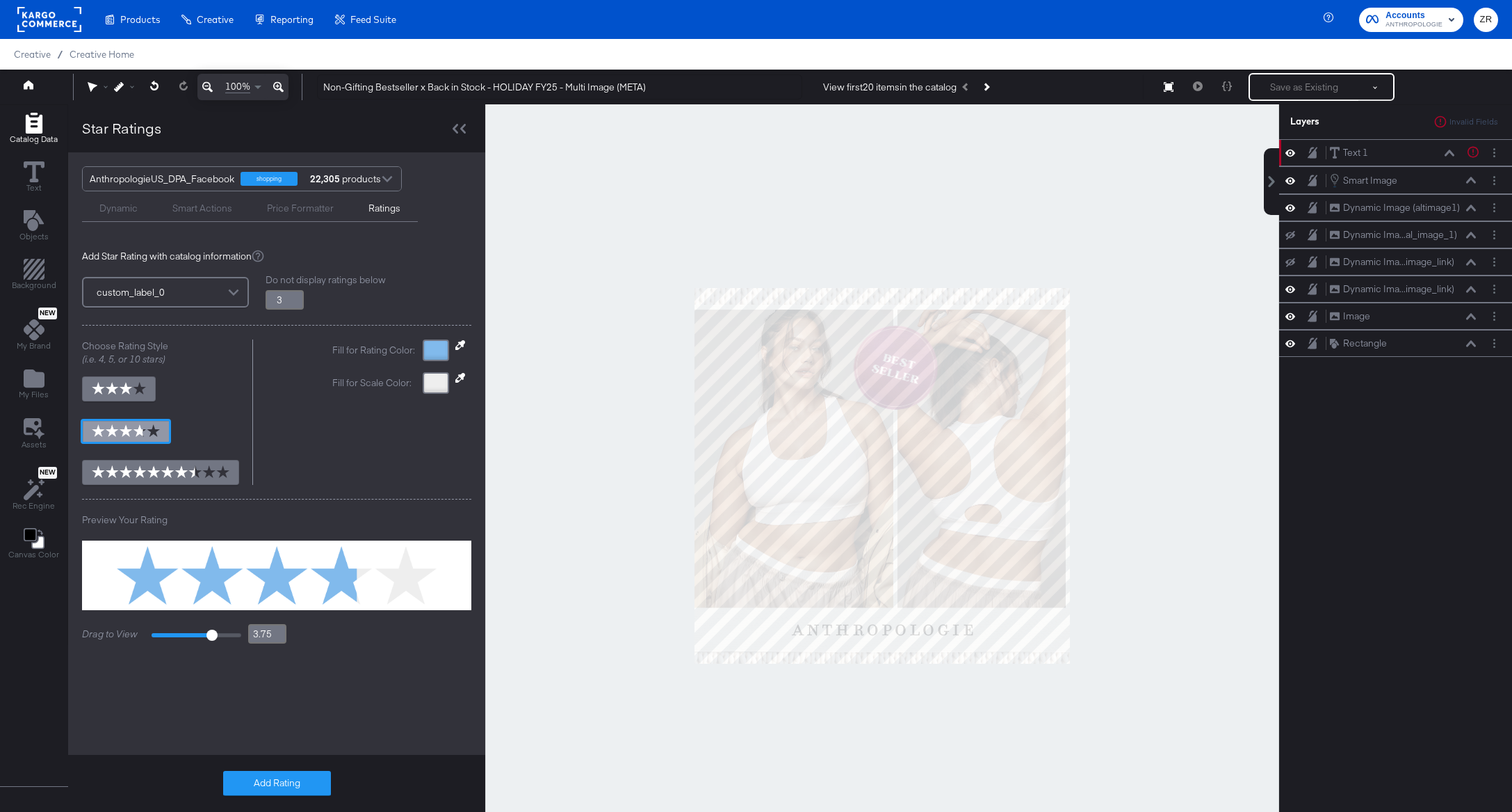
click at [140, 429] on img at bounding box center [125, 430] width 68 height 12
type input "3.8"
click at [282, 784] on button "Add Rating" at bounding box center [277, 783] width 108 height 25
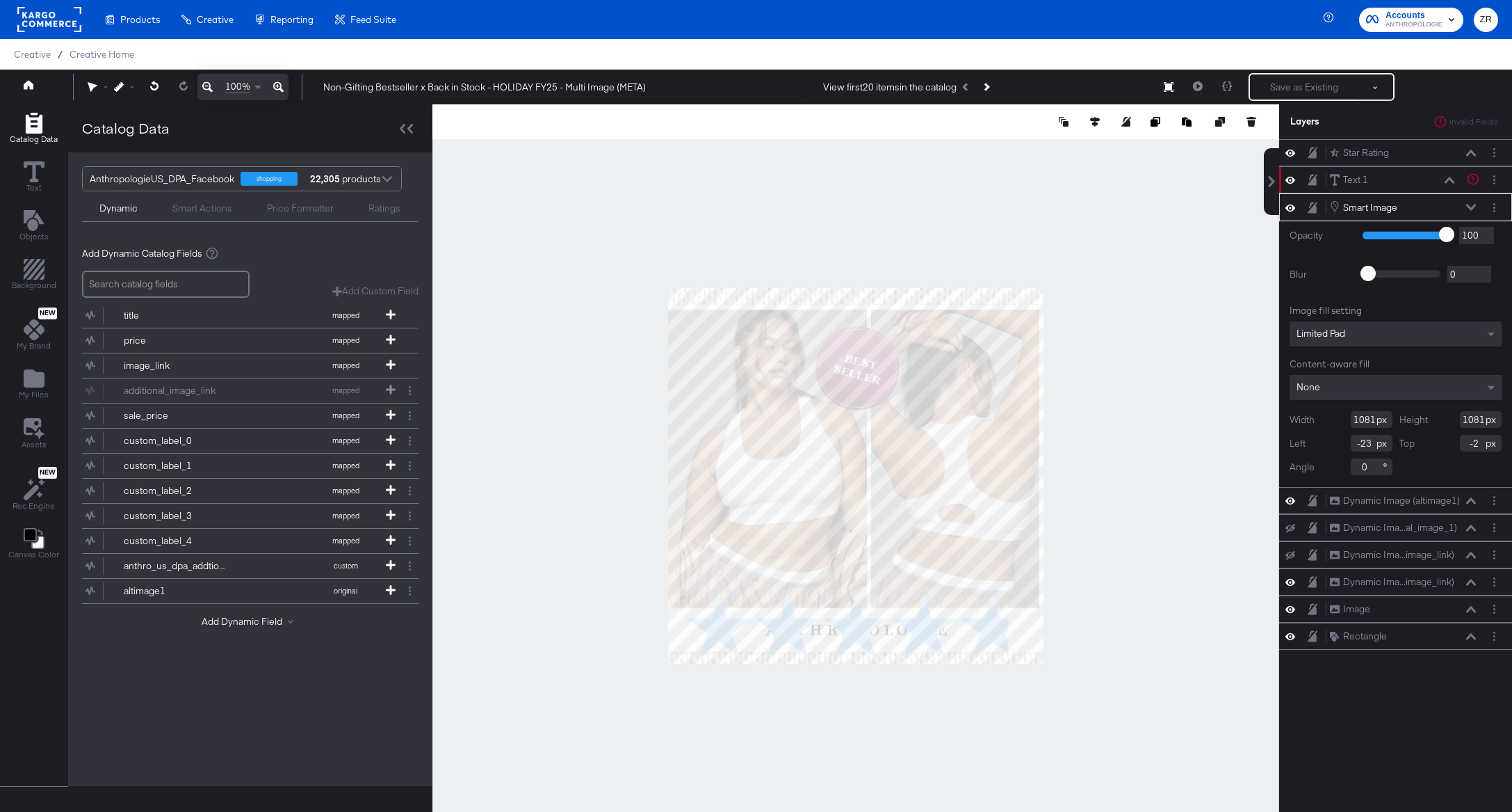
type input "39"
type input "-50"
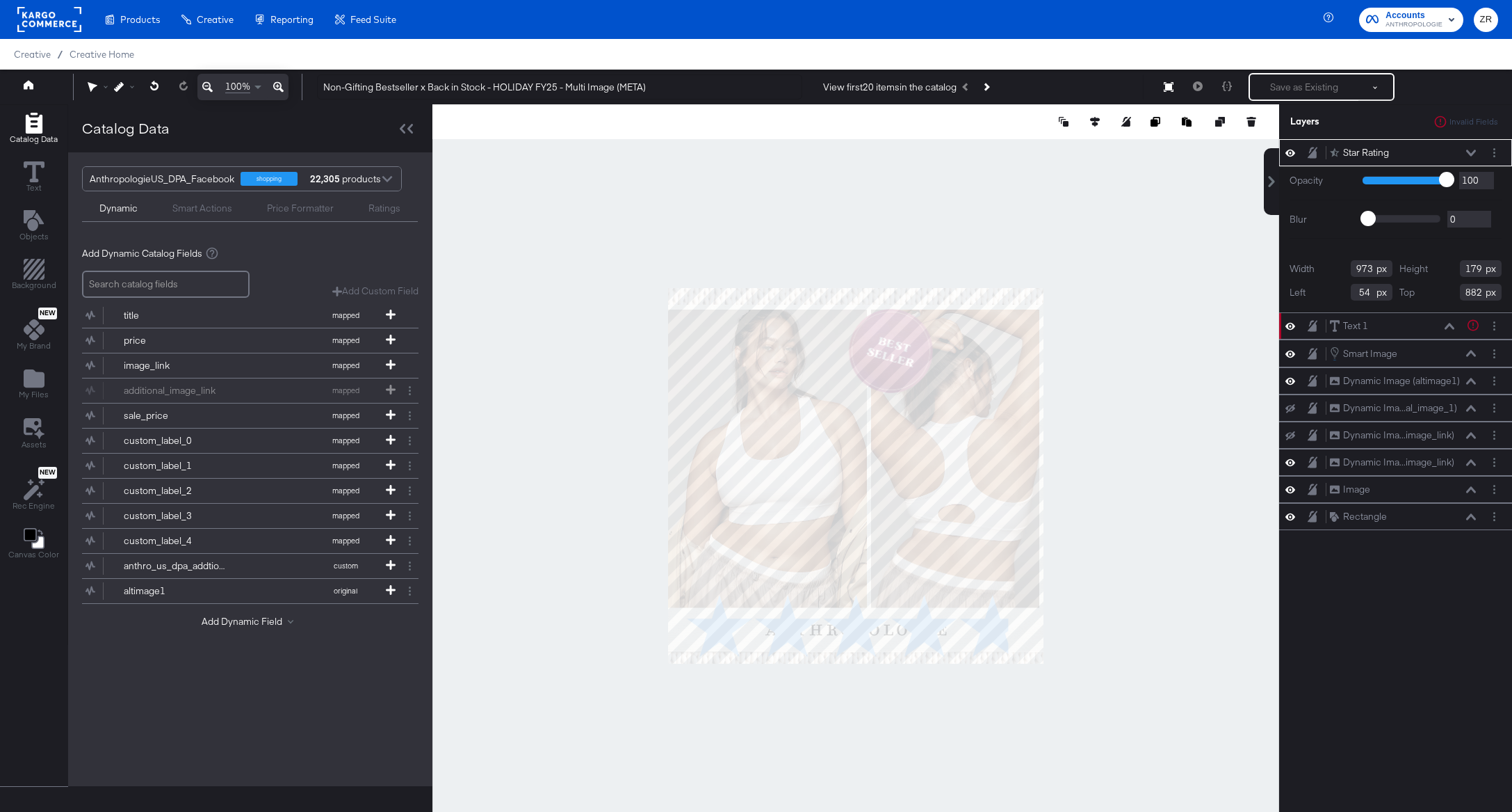
type input "100"
type input "648"
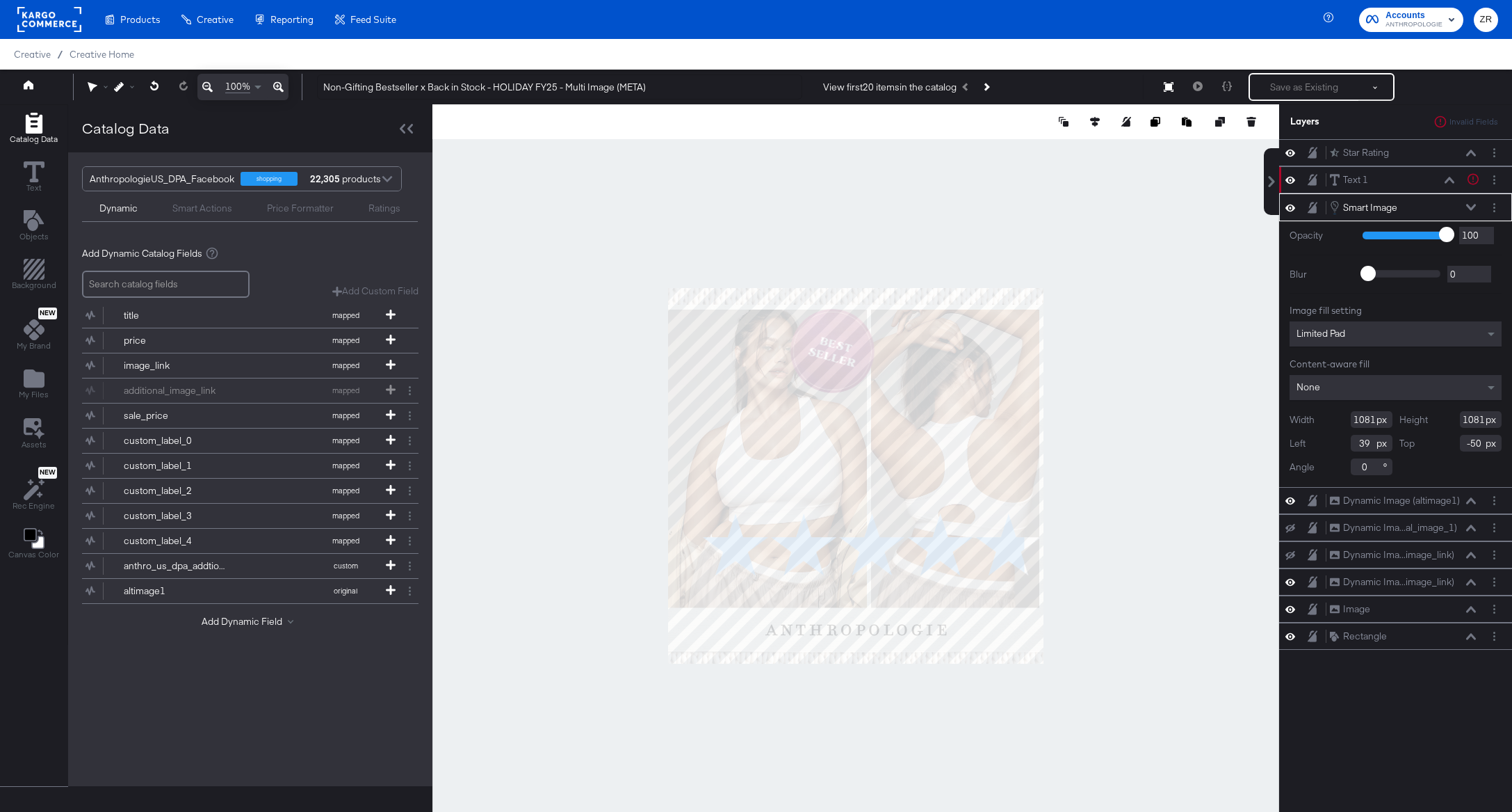
type input "-8"
type input "-80"
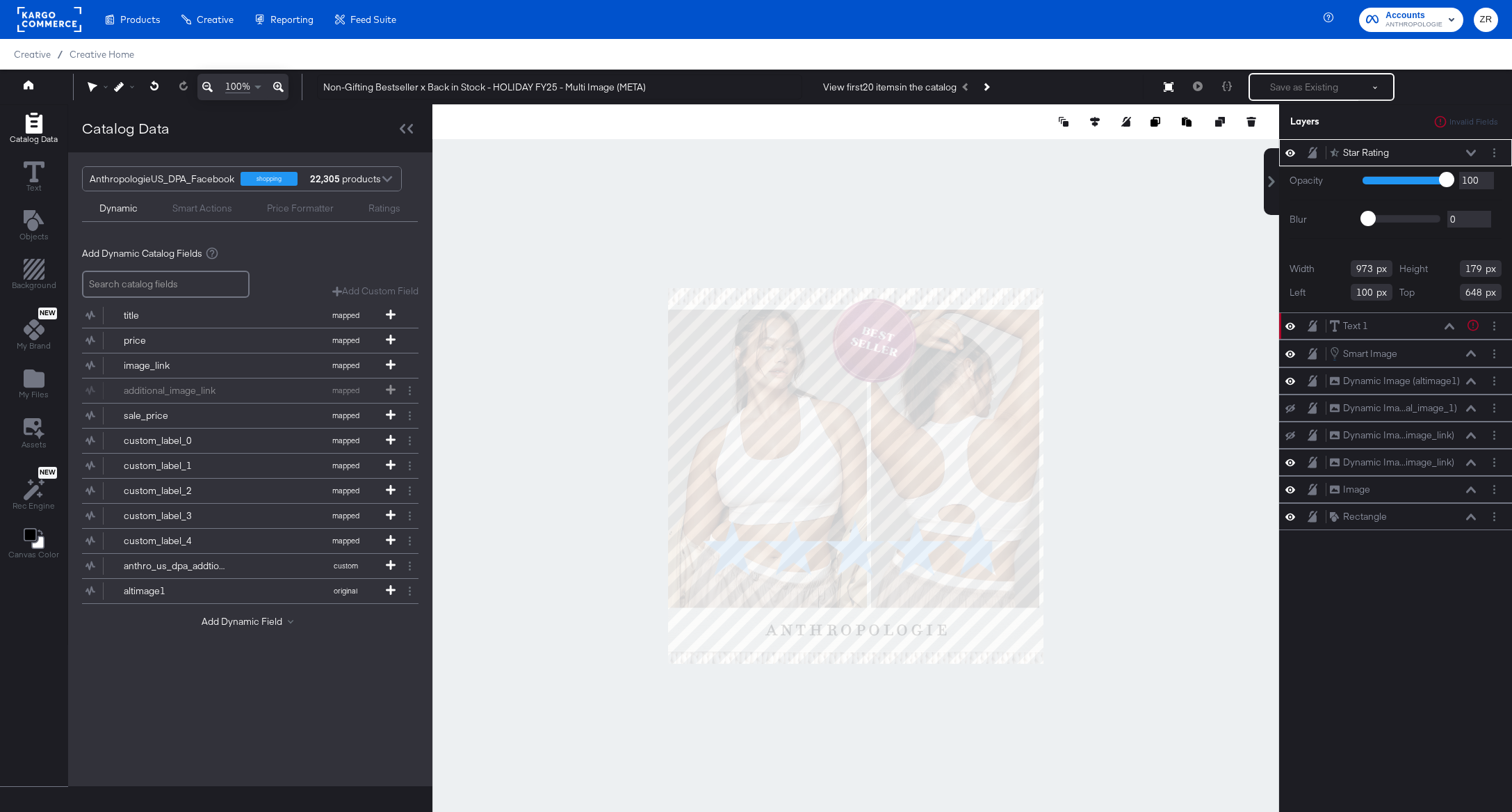
type input "884"
type input "163"
type input "665"
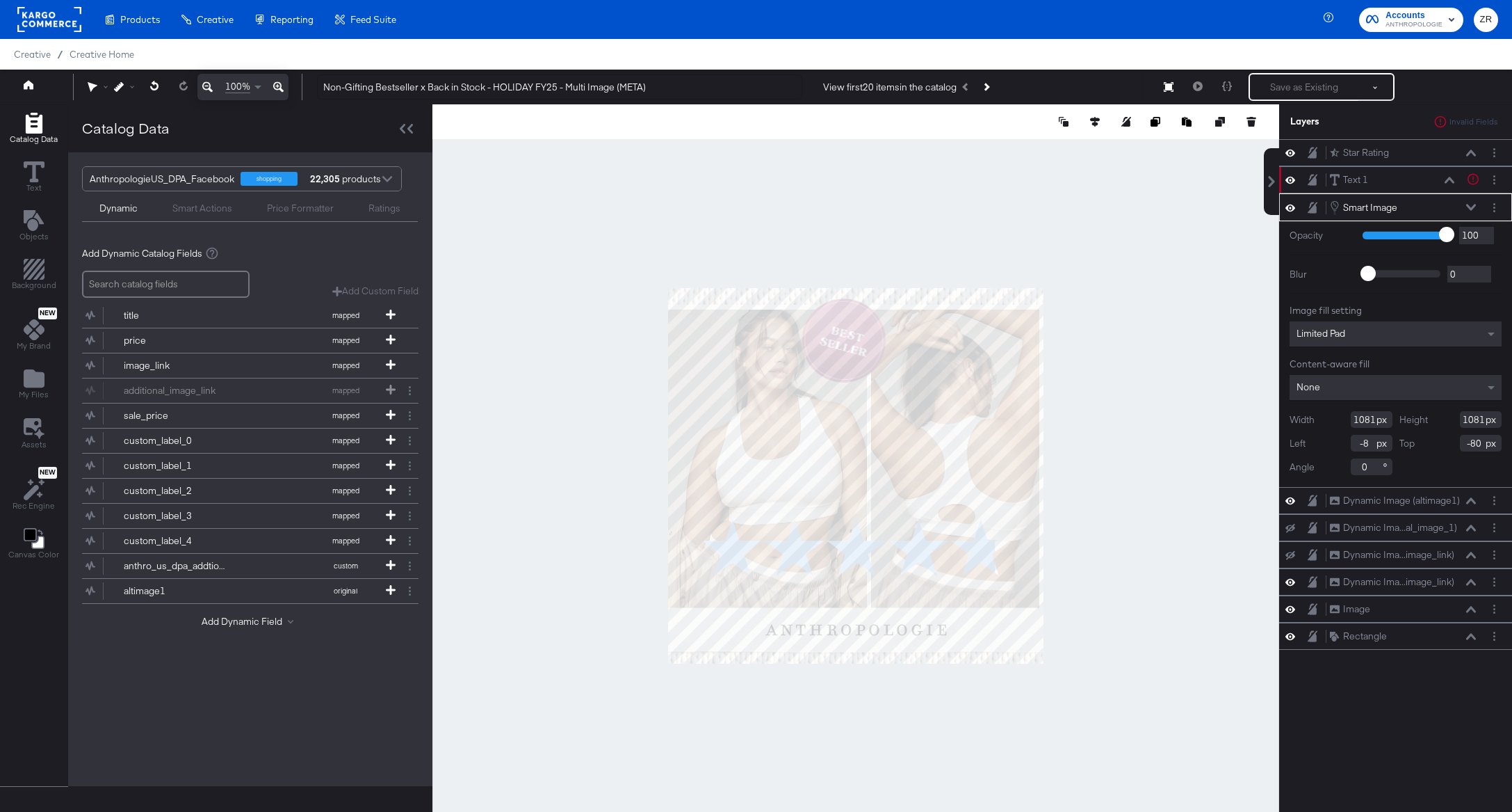
type input "2"
type input "-100"
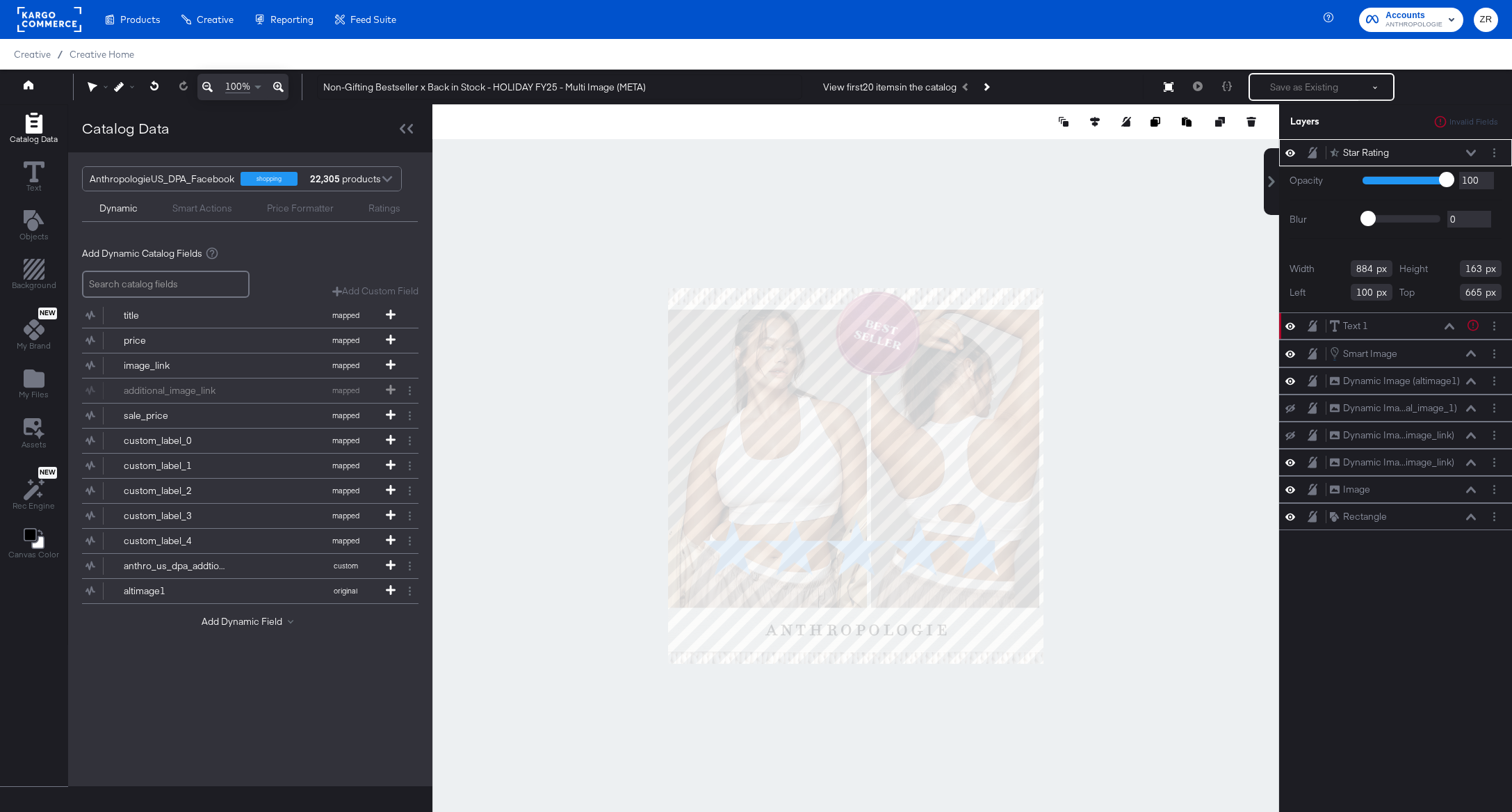
type input "80"
type input "697"
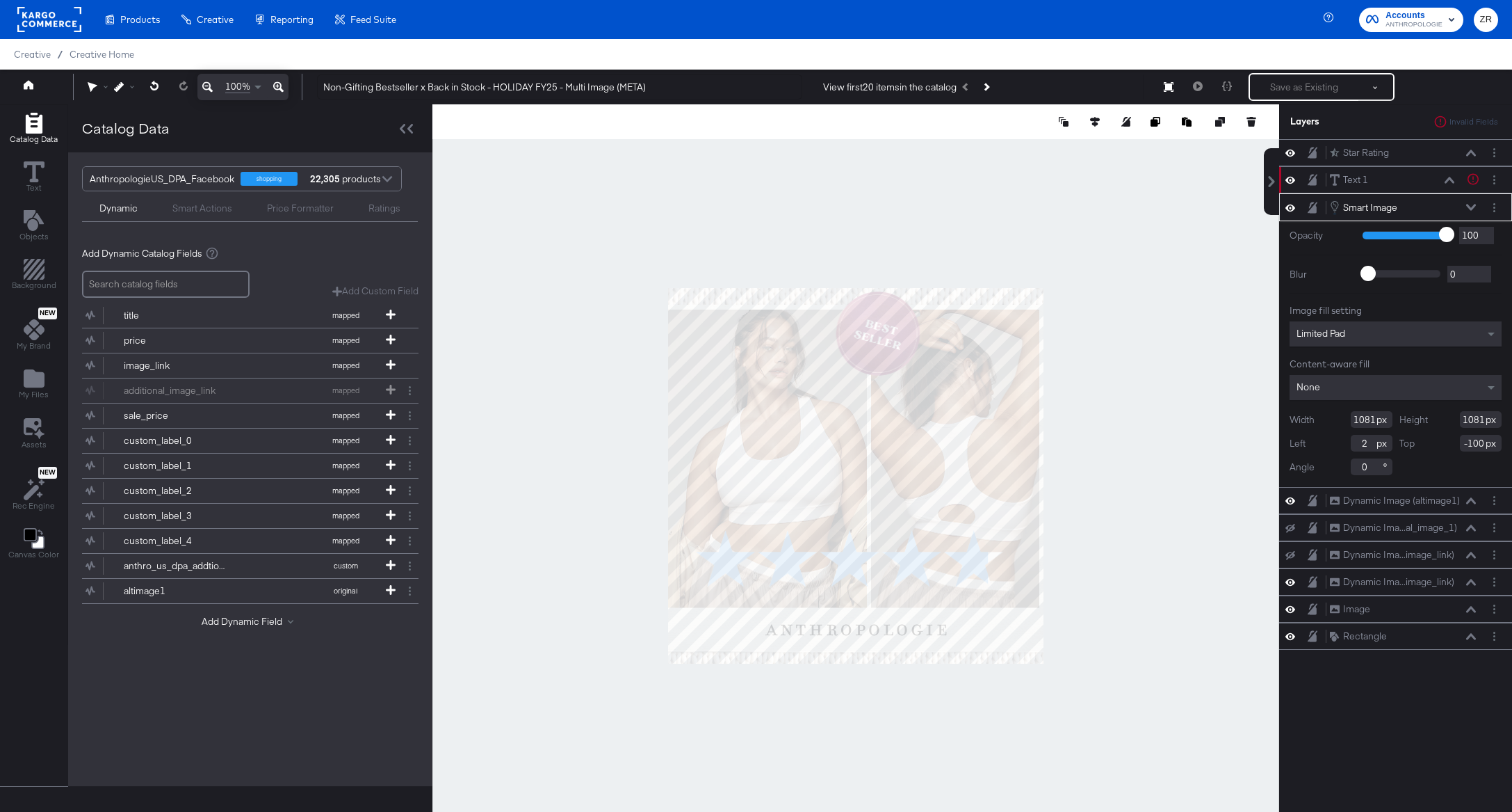
type input "-117"
type input "-90"
type input "-57"
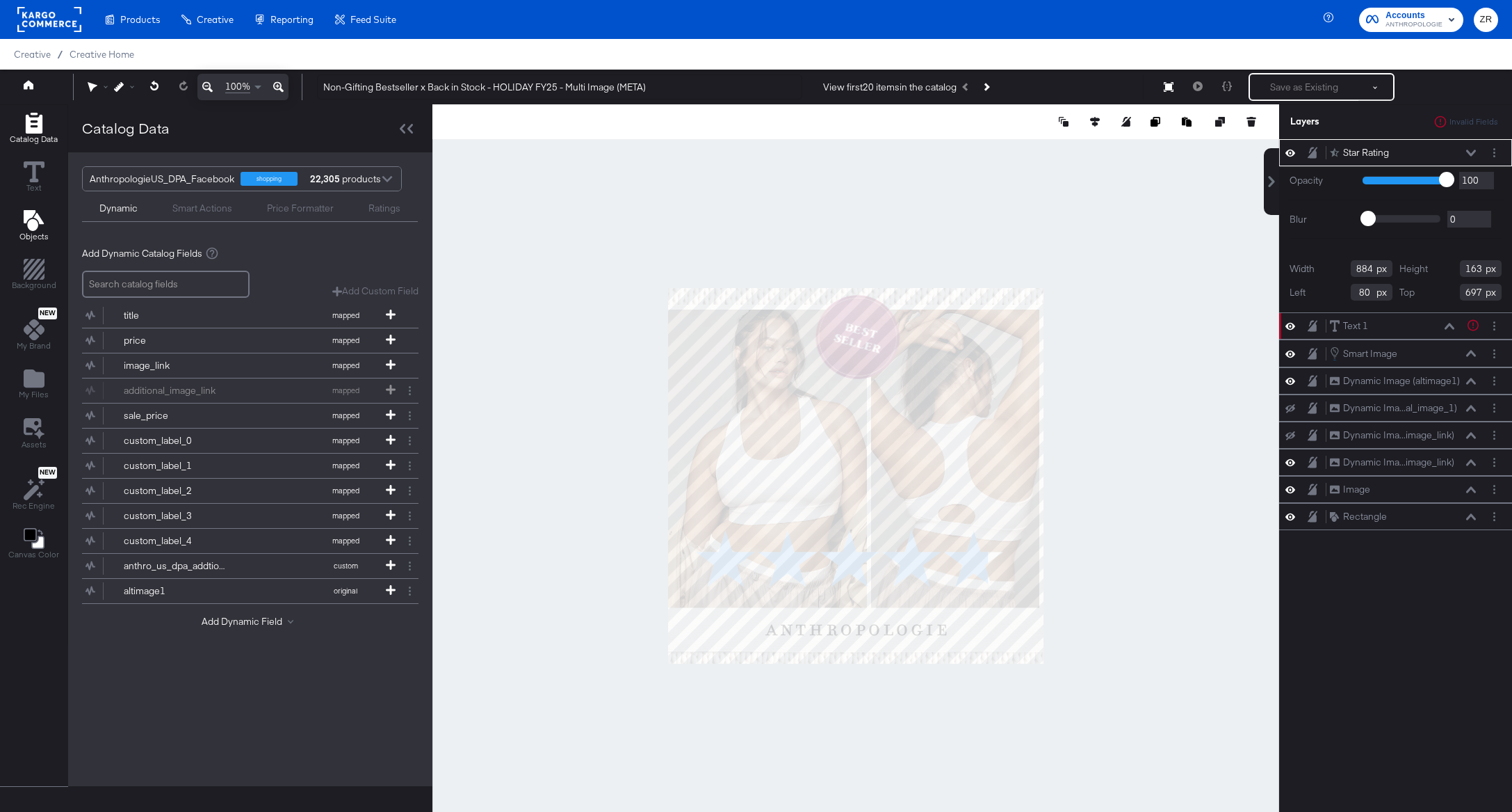
click at [28, 237] on span "Objects" at bounding box center [34, 236] width 29 height 11
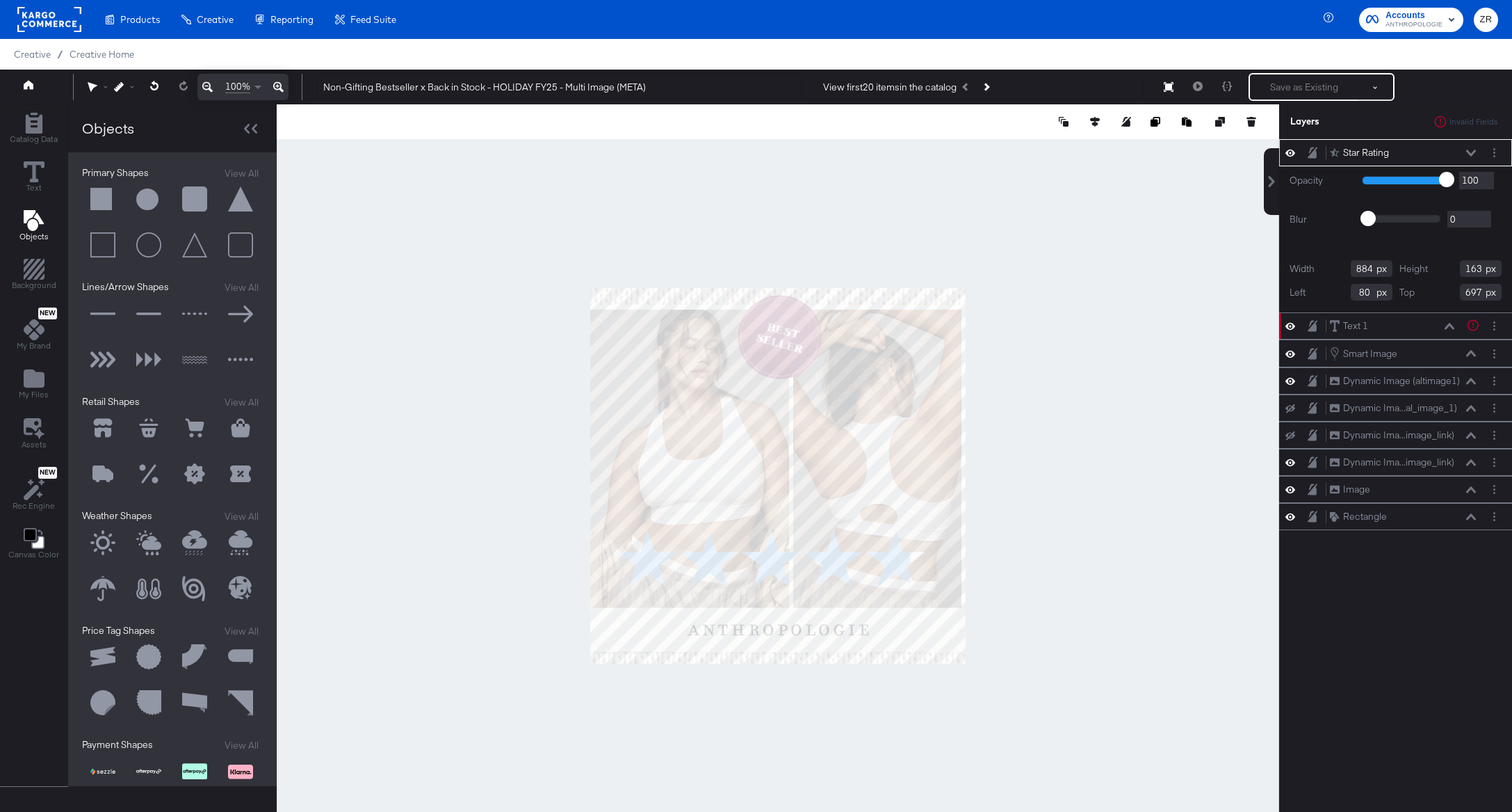
click at [100, 200] on button at bounding box center [102, 199] width 42 height 42
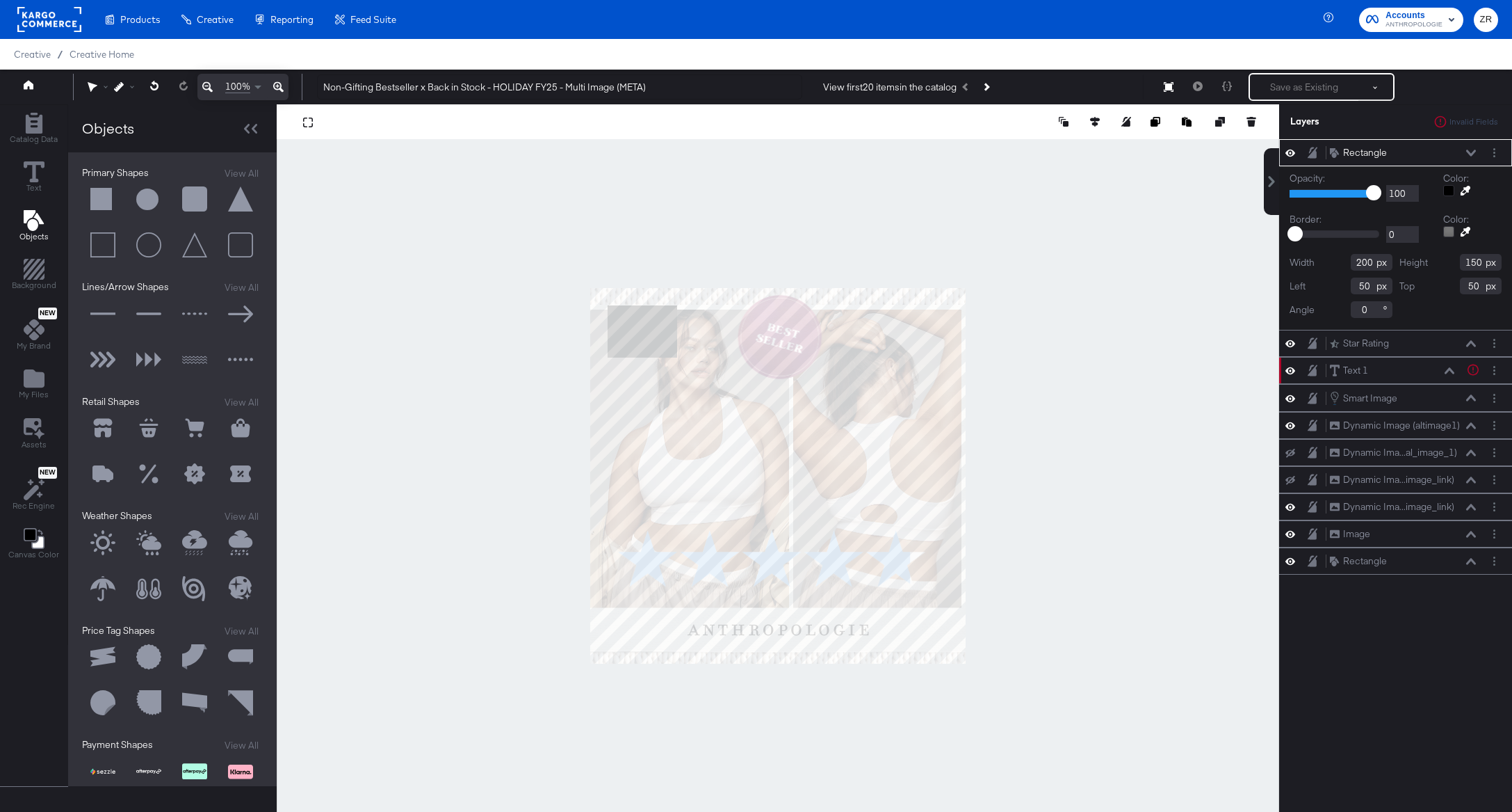
type input "270"
type input "308"
type input "266"
type input "452"
type input "290"
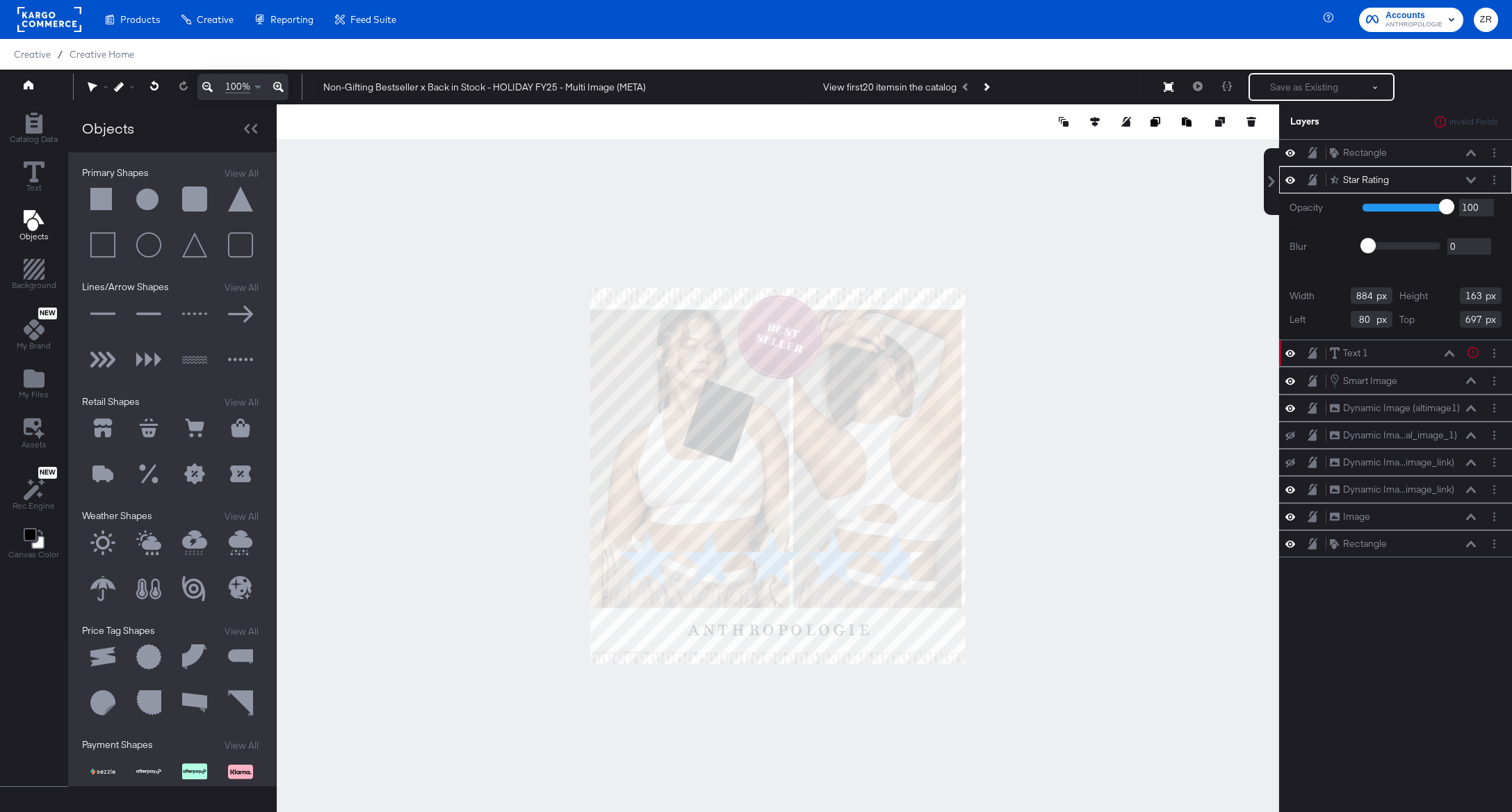
type input "695"
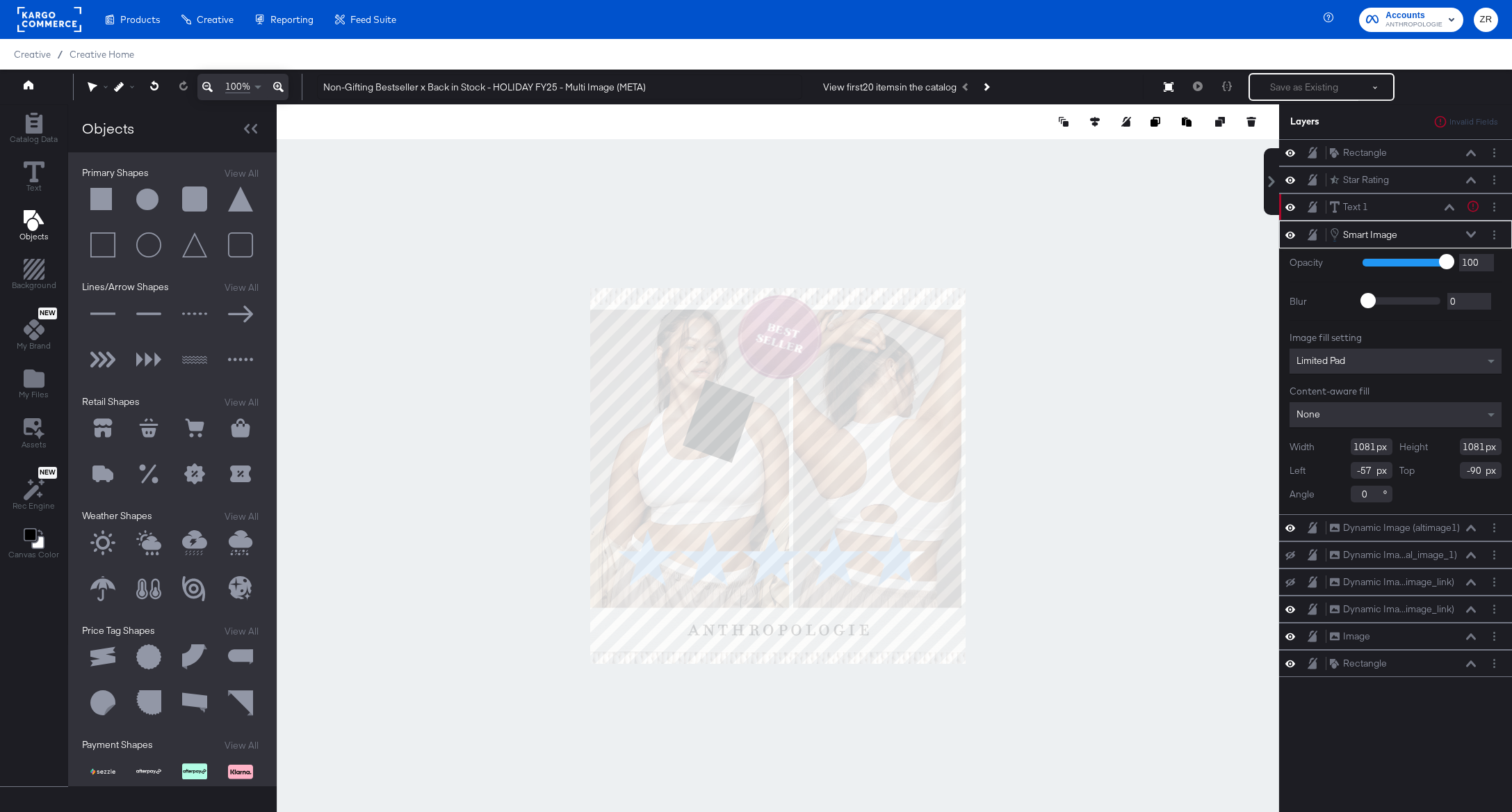
type input "-18"
type input "-82"
click at [300, 122] on div at bounding box center [777, 121] width 1002 height 34
click at [31, 138] on span "Catalog Data" at bounding box center [34, 139] width 48 height 11
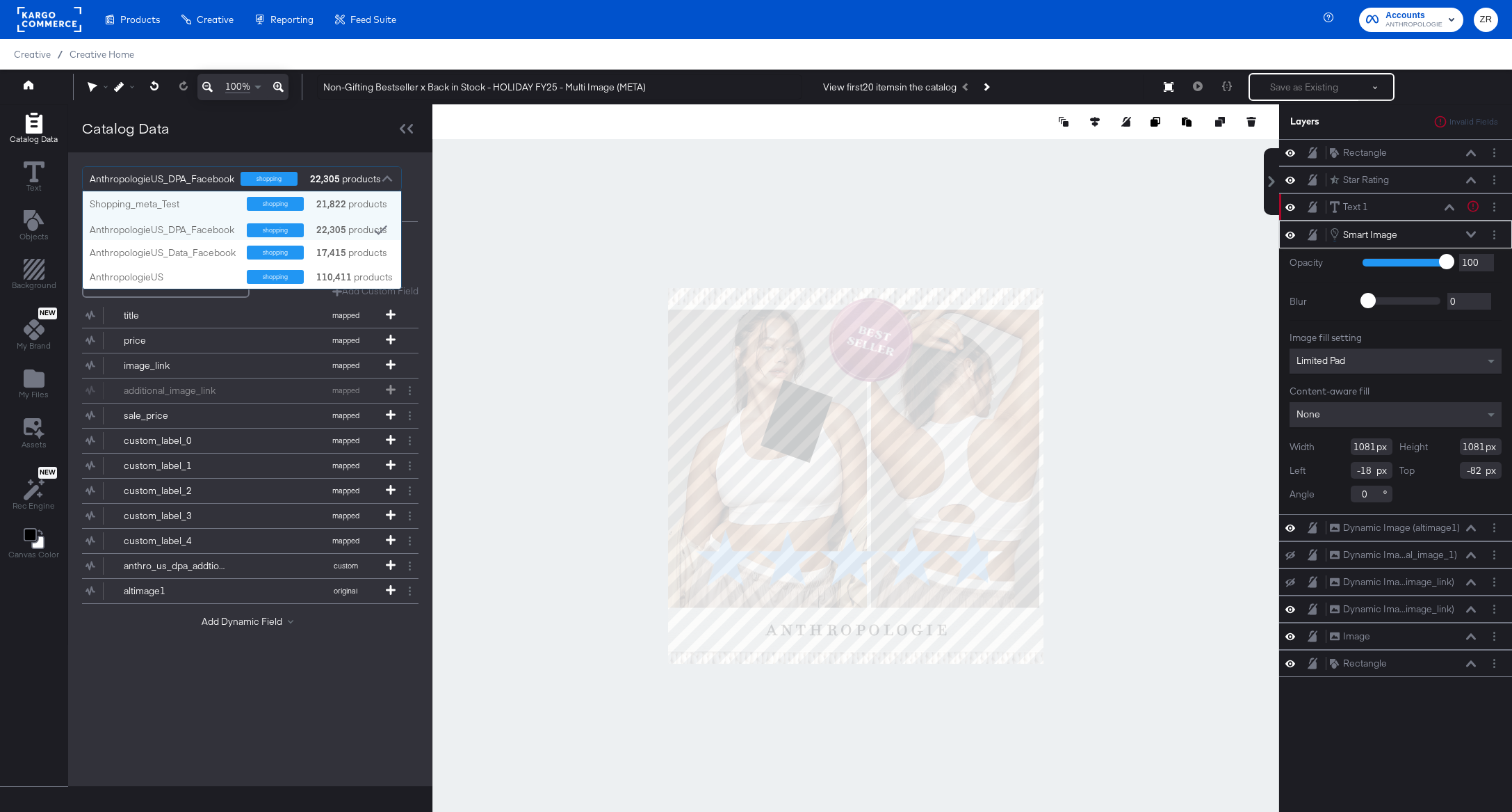
scroll to position [98, 317]
drag, startPoint x: 87, startPoint y: 178, endPoint x: 192, endPoint y: 175, distance: 105.0
click at [192, 175] on div "AnthropologieUS_DPA_Facebook shopping 22,305 products" at bounding box center [235, 178] width 305 height 24
drag, startPoint x: 232, startPoint y: 181, endPoint x: 60, endPoint y: 177, distance: 172.0
click at [59, 177] on div "Catalog Data Text Objects Background New My Brand My Files Assets New Rec Engin…" at bounding box center [216, 475] width 433 height 743
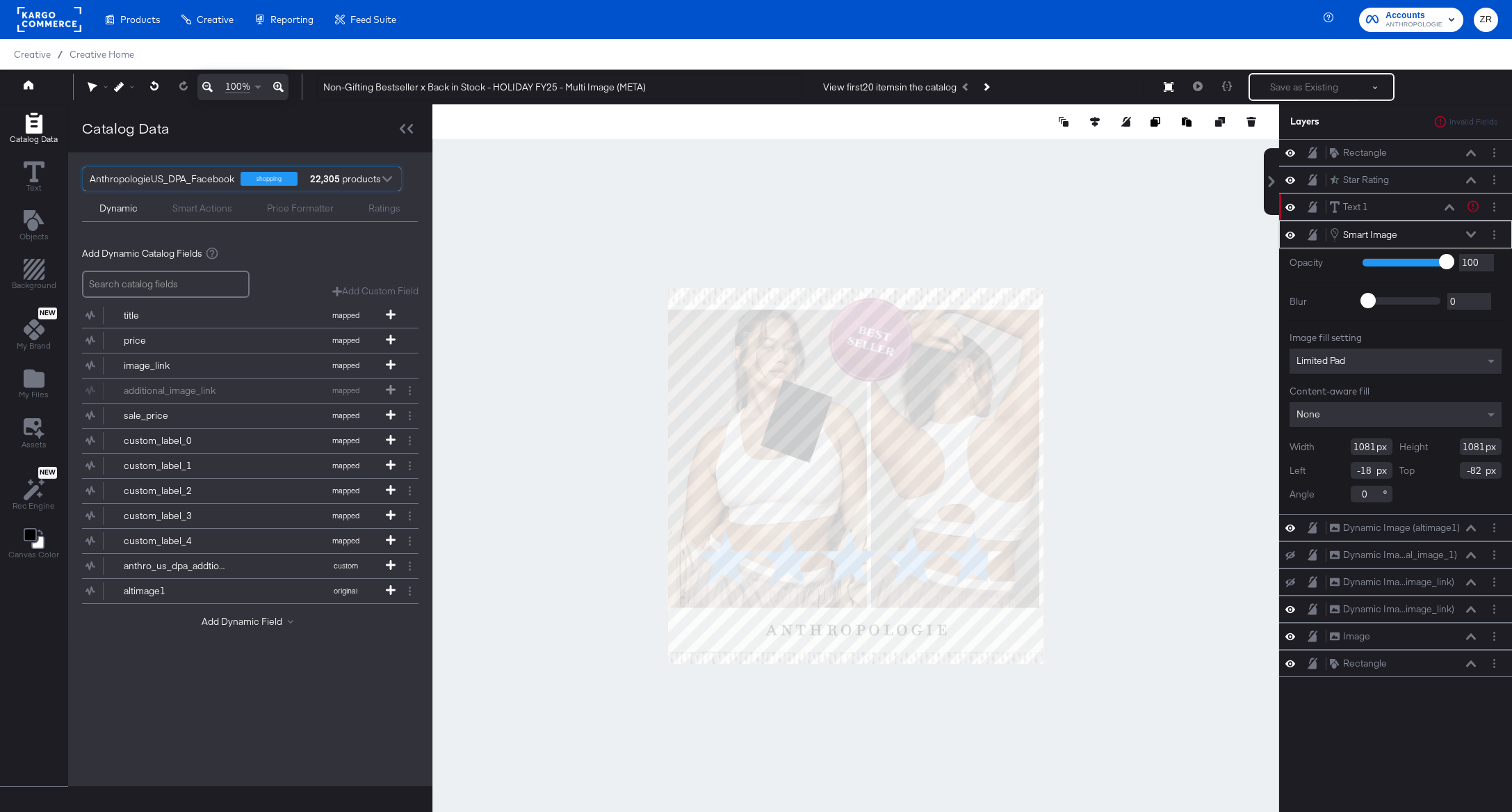
click at [384, 178] on div at bounding box center [388, 181] width 21 height 25
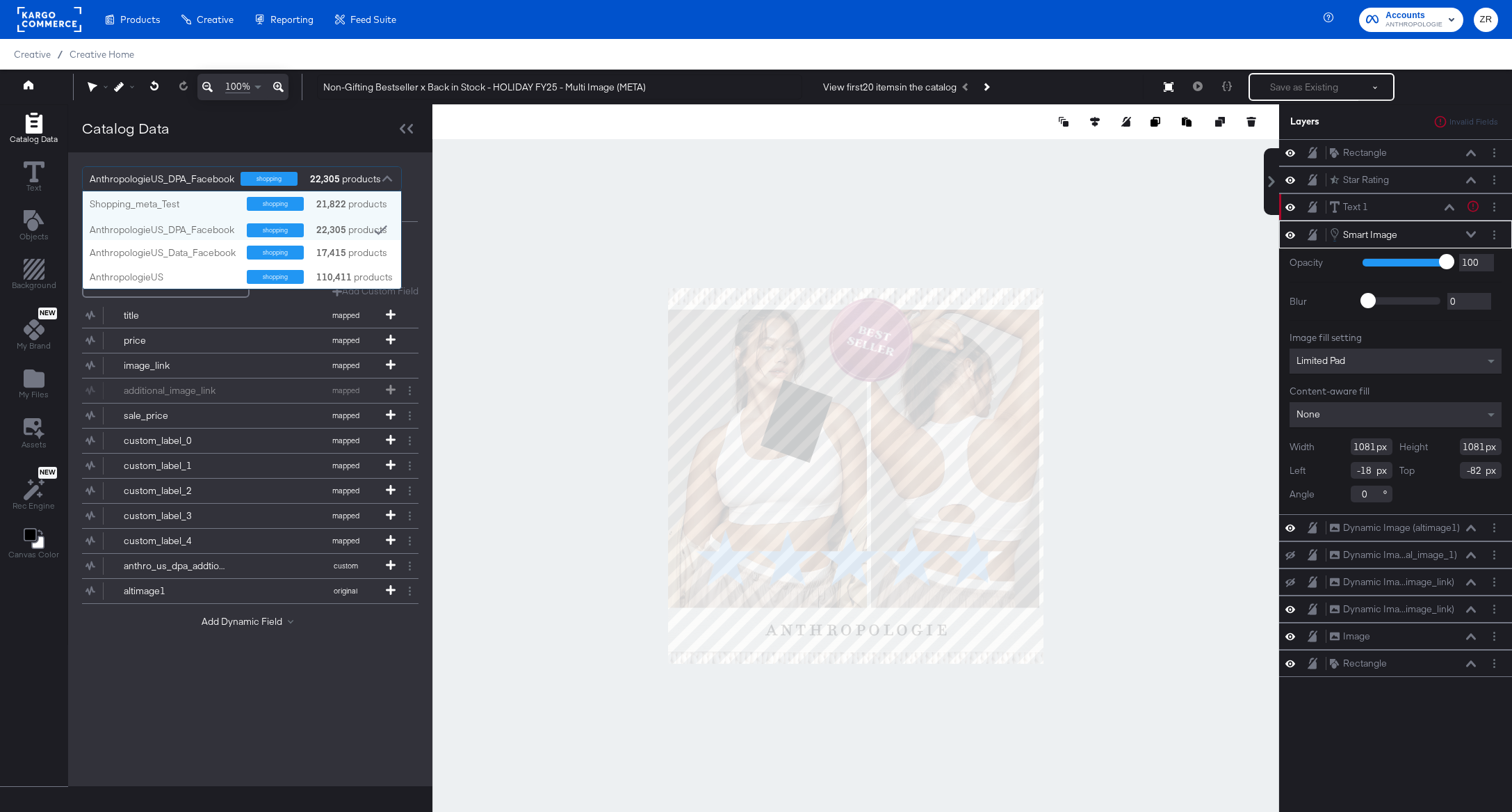
click at [384, 178] on div at bounding box center [388, 181] width 21 height 25
